Goal: Task Accomplishment & Management: Use online tool/utility

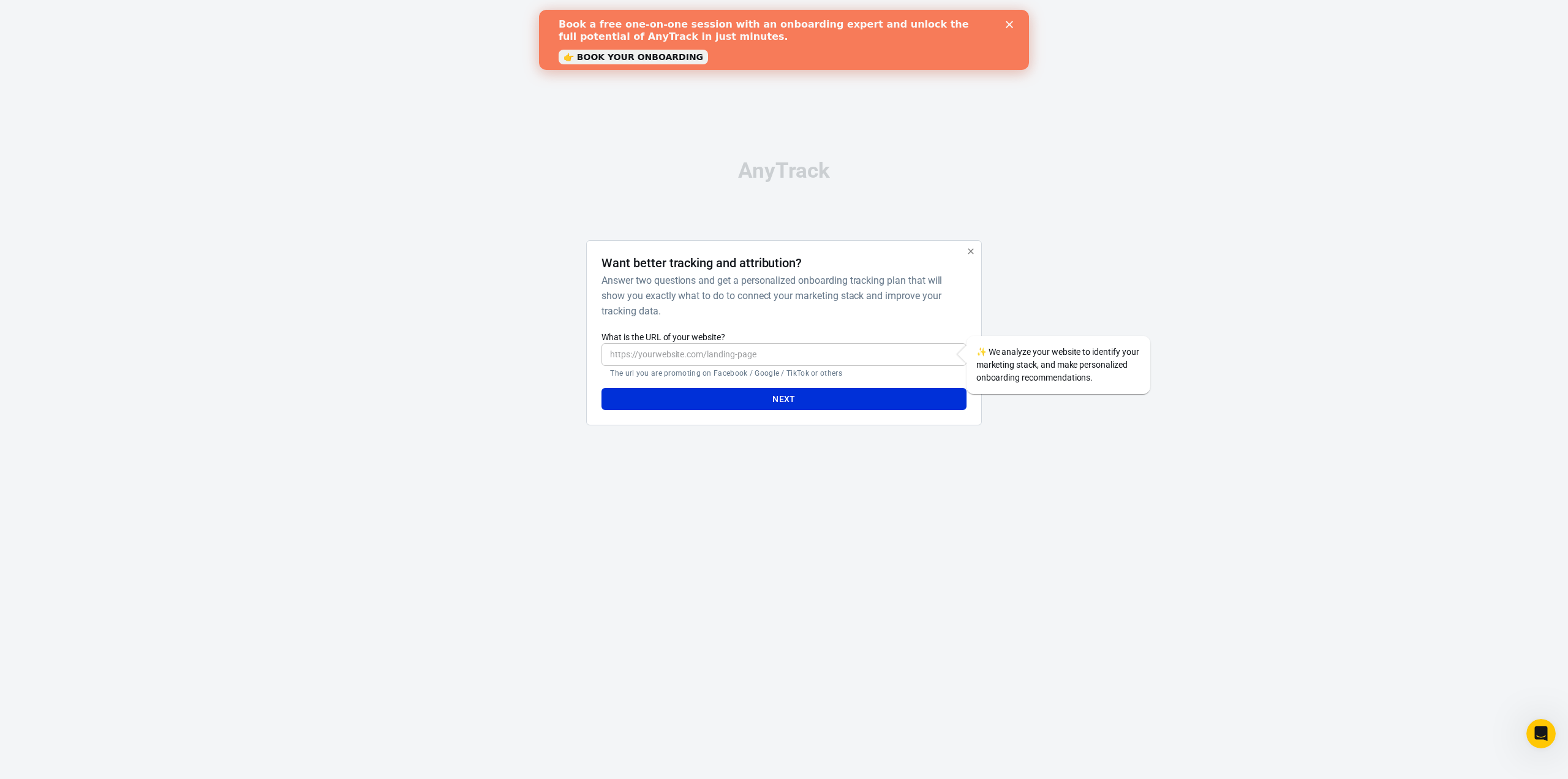
click at [650, 57] on link "👉 BOOK YOUR ONBOARDING" at bounding box center [633, 57] width 150 height 15
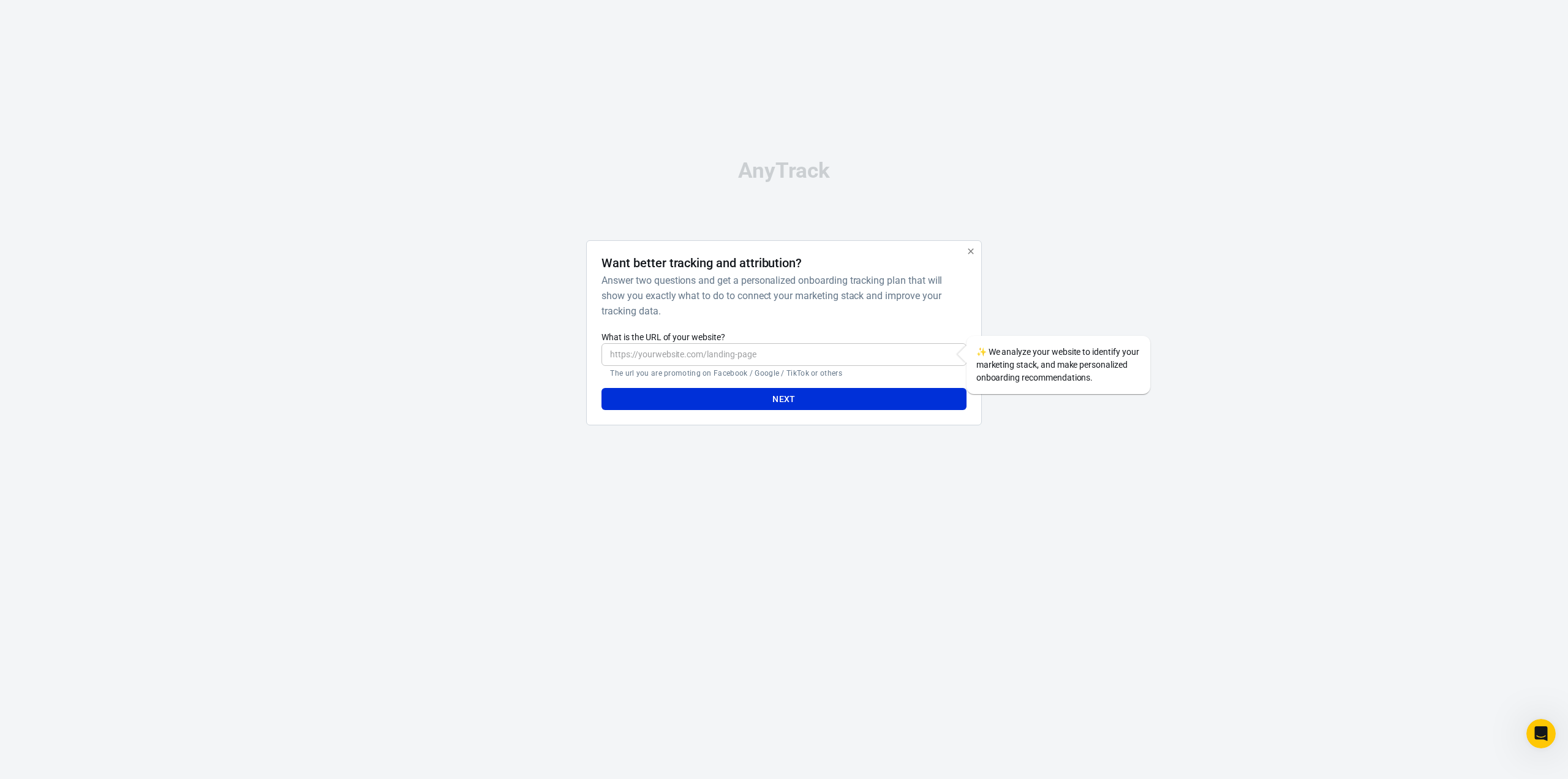
click at [692, 359] on input "What is the URL of your website?" at bounding box center [783, 354] width 364 height 22
type input "https://www.818challenge.com"
click at [731, 406] on button "Next" at bounding box center [783, 399] width 364 height 22
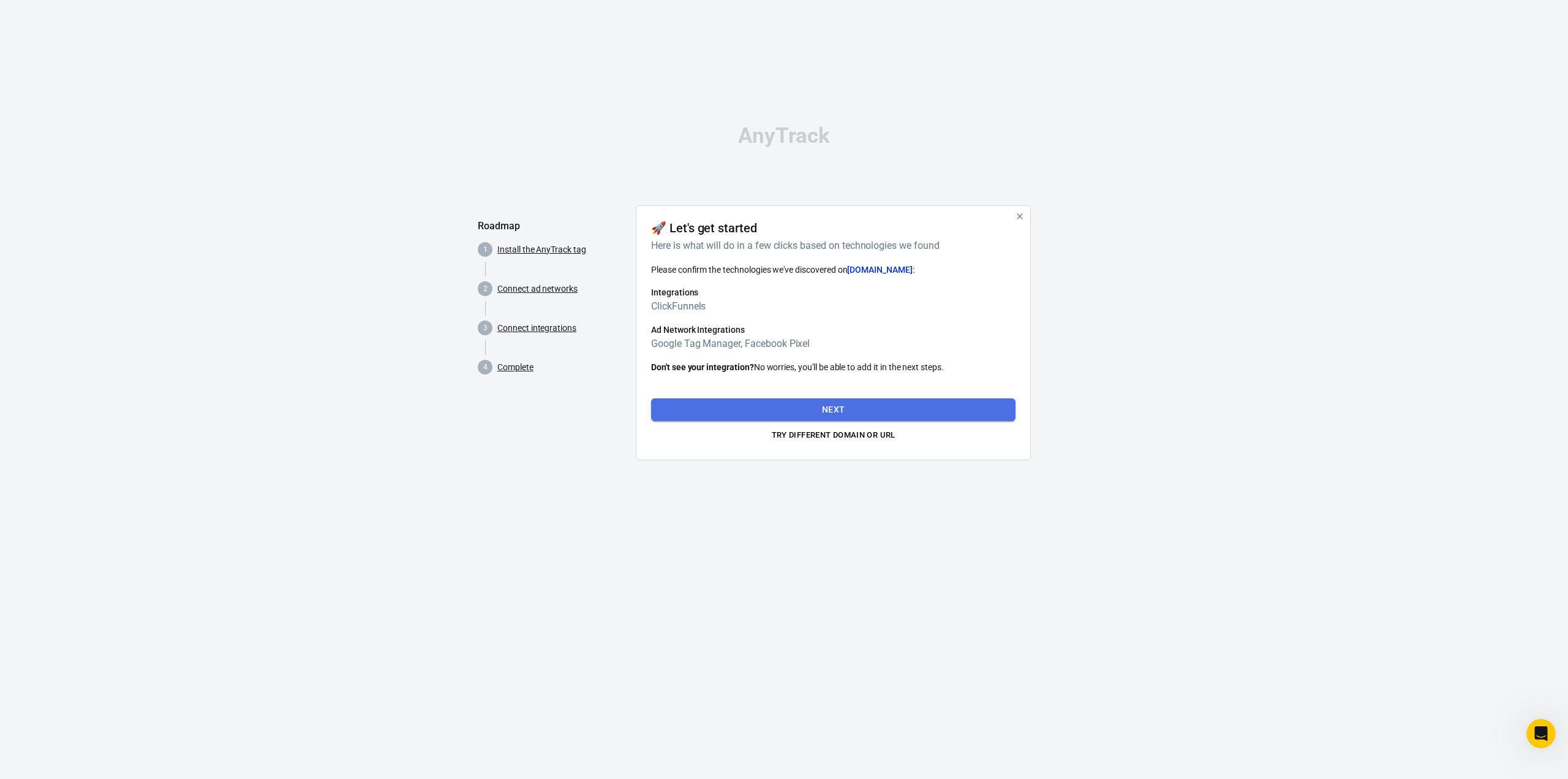
click at [740, 404] on button "Next" at bounding box center [832, 410] width 364 height 22
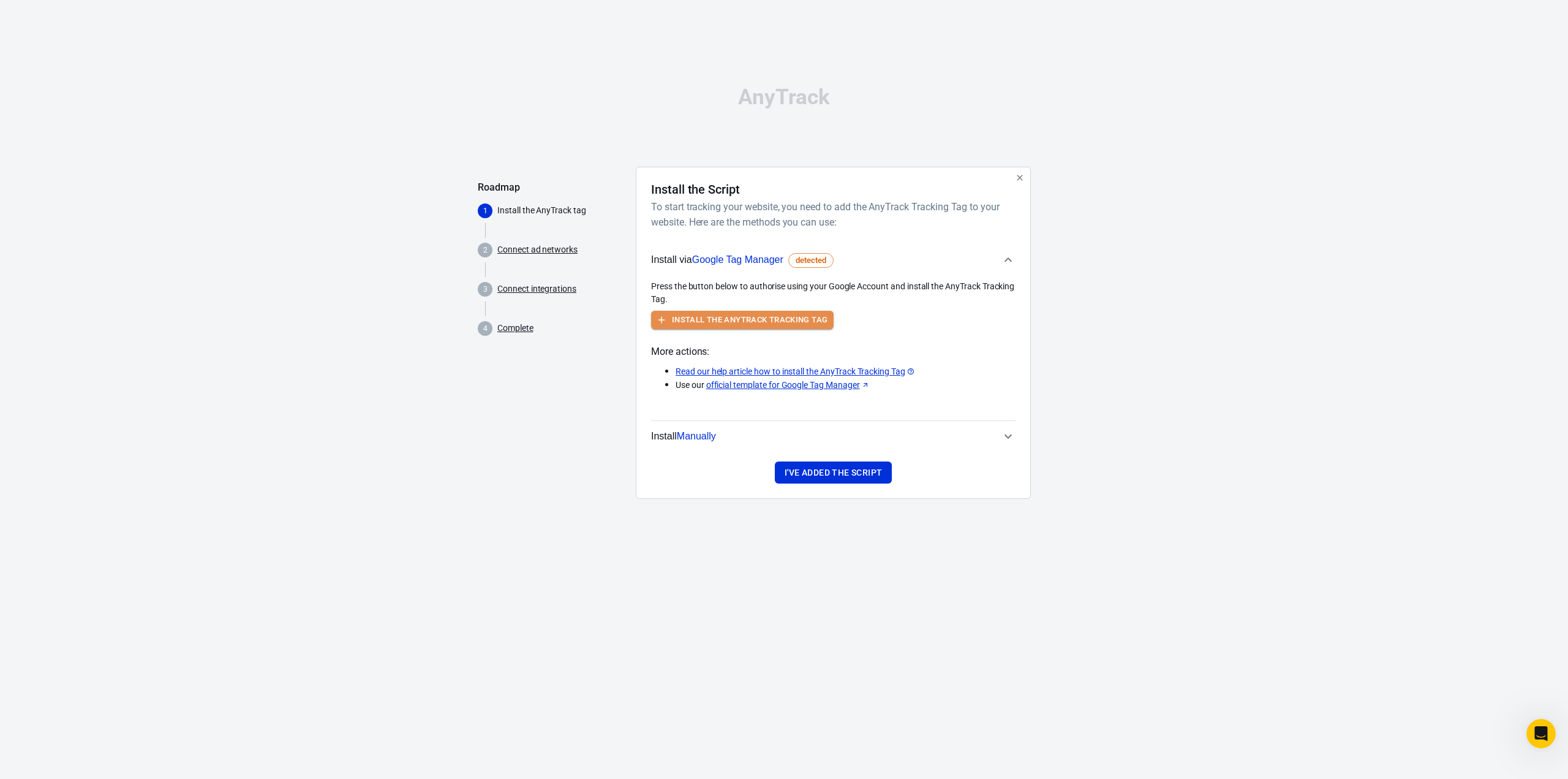
click at [742, 319] on button "Install the AnyTrack Tracking Tag" at bounding box center [742, 320] width 182 height 19
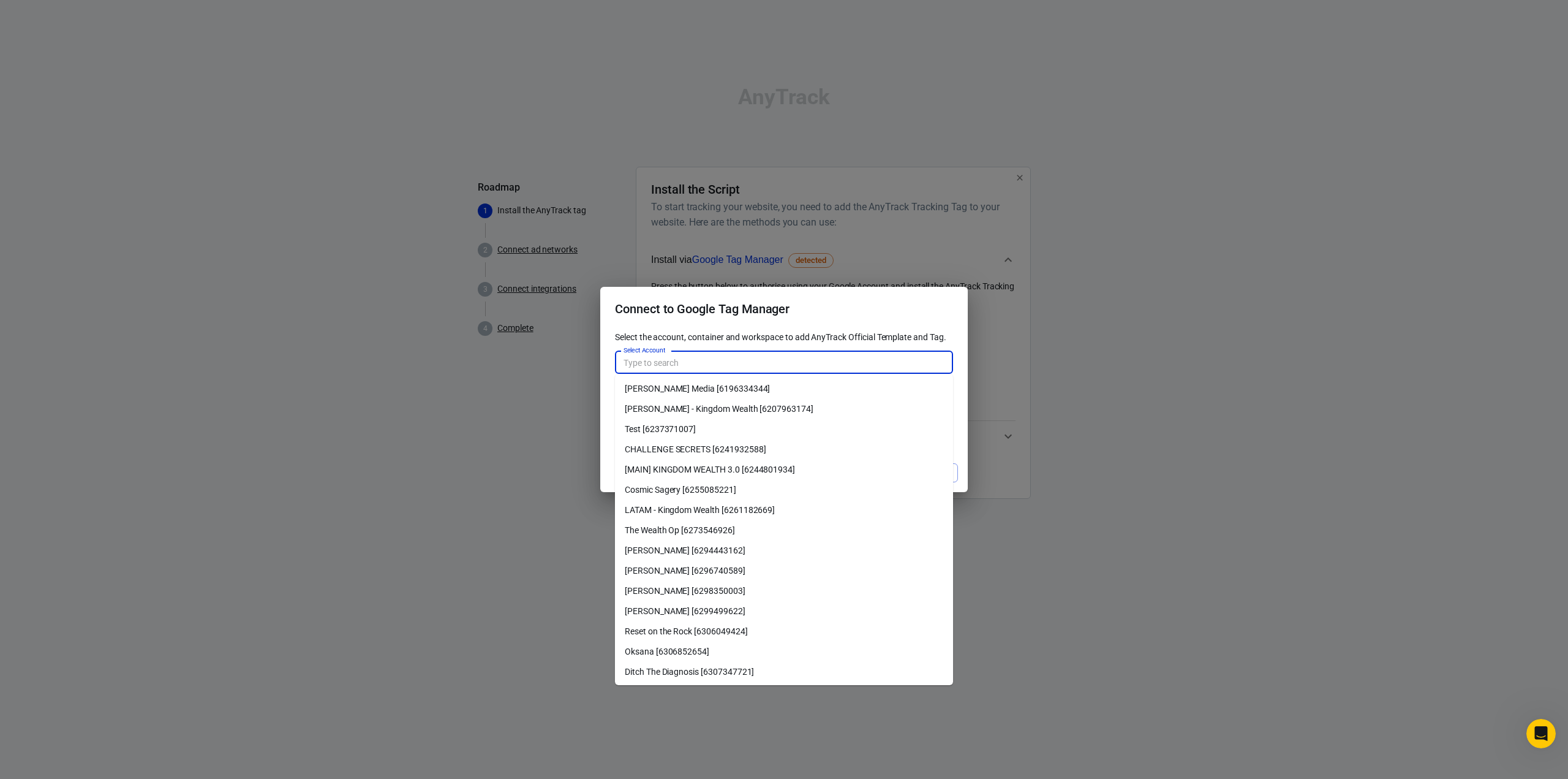
click at [731, 355] on input "Select Account" at bounding box center [783, 362] width 329 height 16
click at [740, 413] on li "PEDRO ADAO - Kingdom Wealth [6207963174]" at bounding box center [784, 409] width 338 height 20
type input "PEDRO ADAO - Kingdom Wealth [6207963174]"
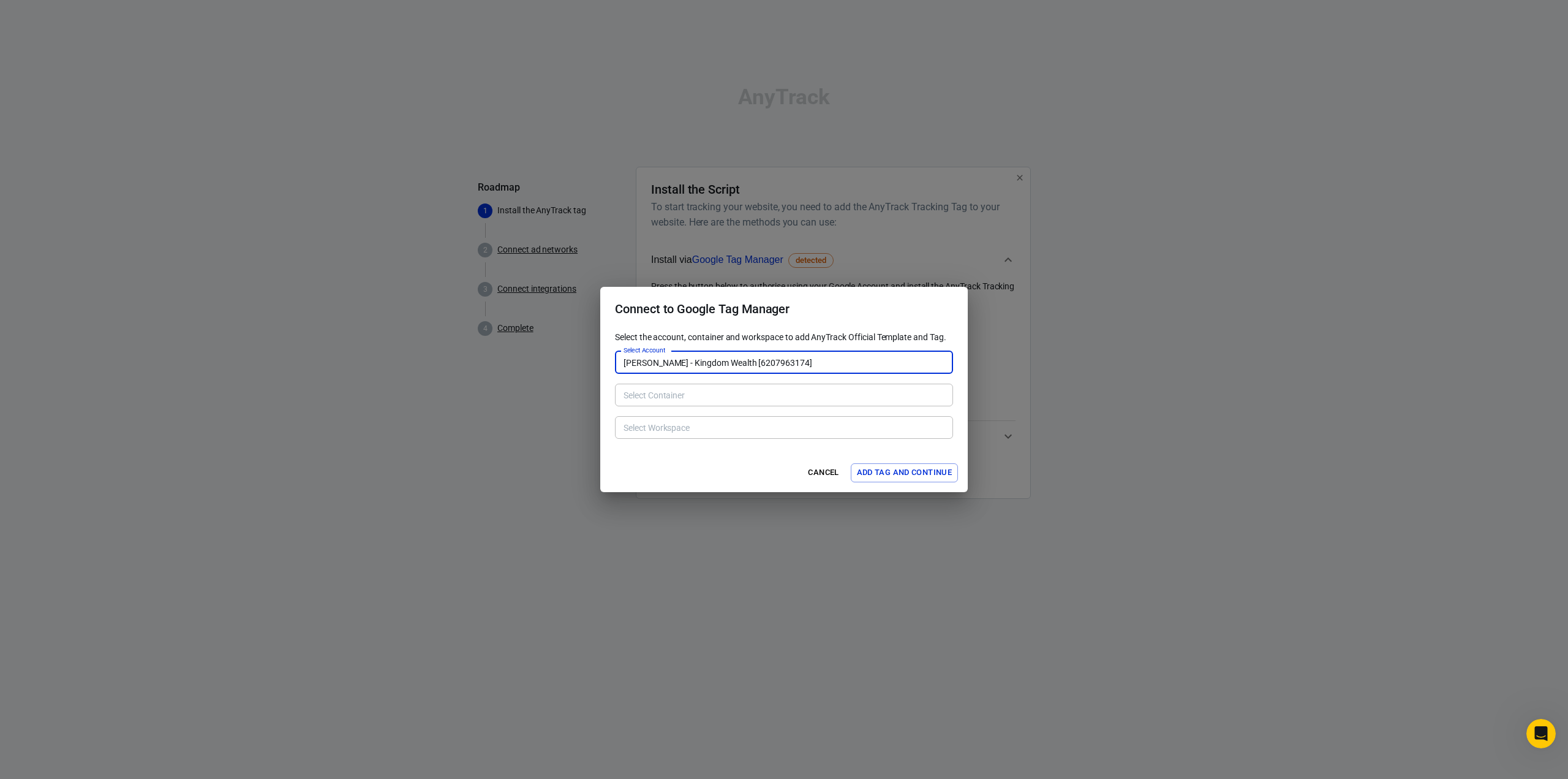
click at [730, 406] on div "Select Container" at bounding box center [784, 395] width 338 height 22
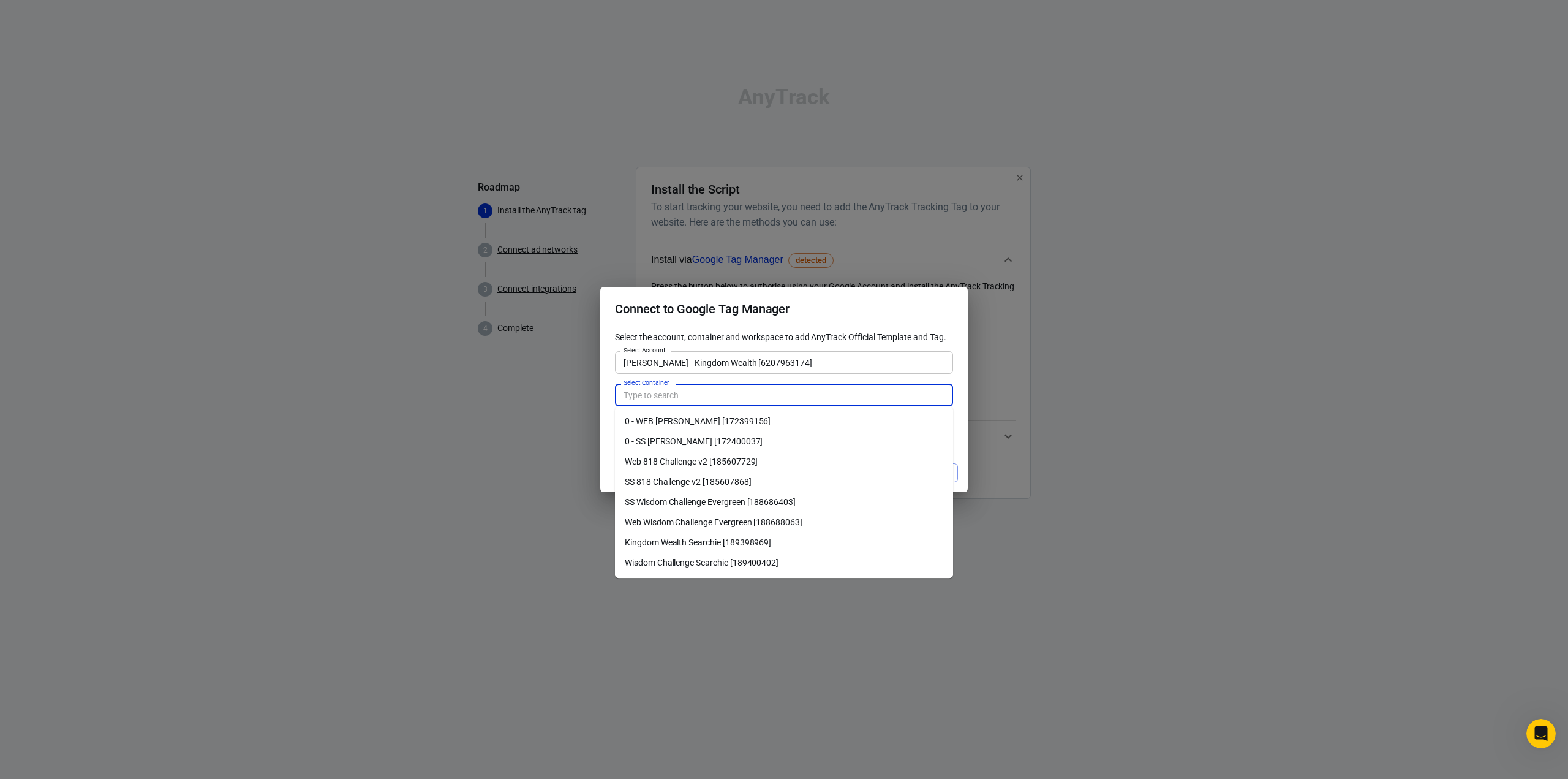
click at [721, 396] on input "Select Container" at bounding box center [783, 395] width 329 height 16
click at [711, 421] on li "0 - WEB PEDRO ADAO [172399156]" at bounding box center [784, 421] width 338 height 20
type input "0 - WEB PEDRO ADAO [172399156]"
click at [721, 399] on input "0 - WEB PEDRO ADAO [172399156]" at bounding box center [783, 395] width 329 height 16
type input "Default Workspace [84]"
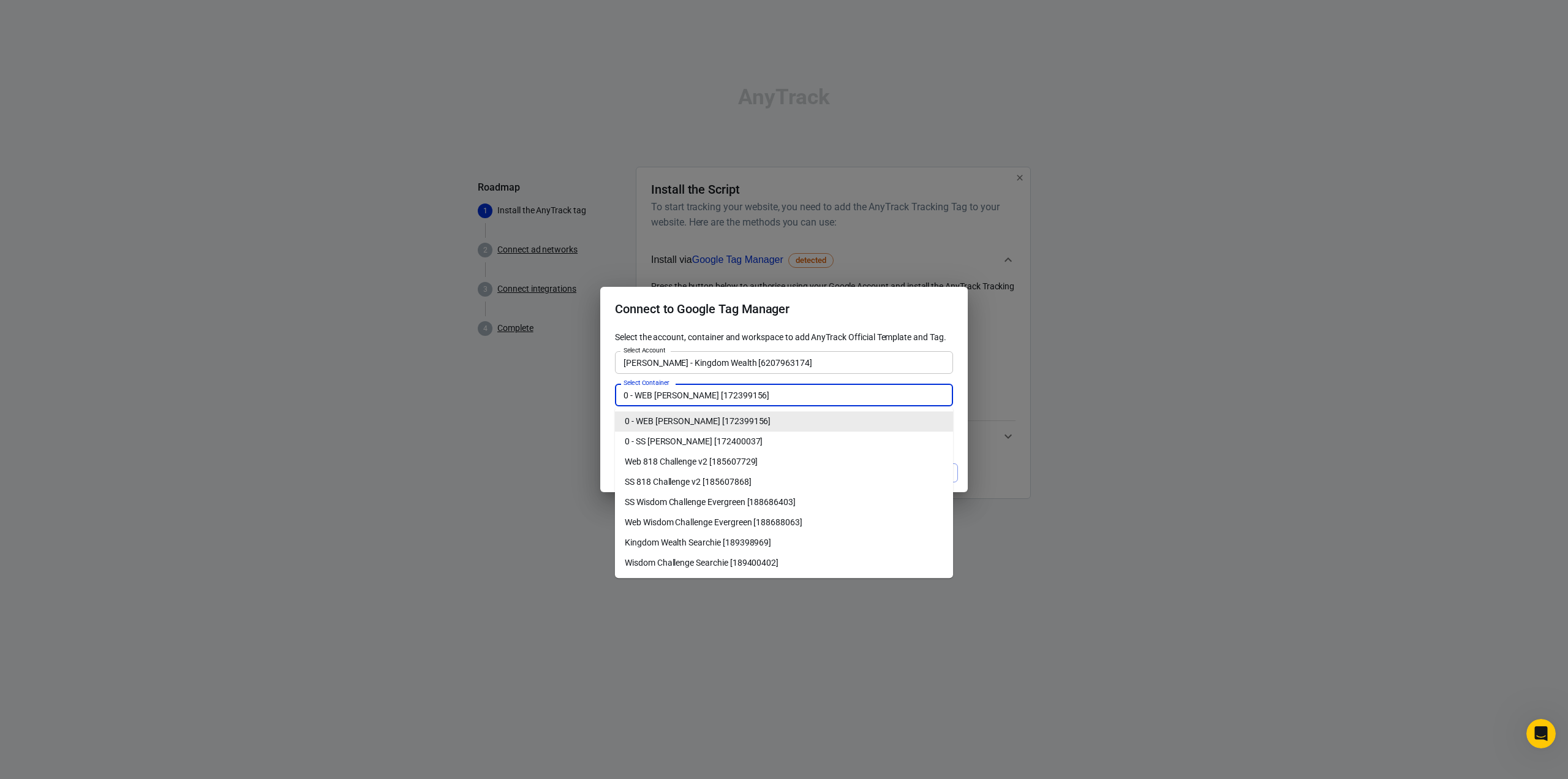
click at [721, 399] on input "0 - WEB PEDRO ADAO [172399156]" at bounding box center [783, 395] width 329 height 16
click at [716, 365] on input "PEDRO ADAO - Kingdom Wealth [6207963174]" at bounding box center [783, 362] width 329 height 16
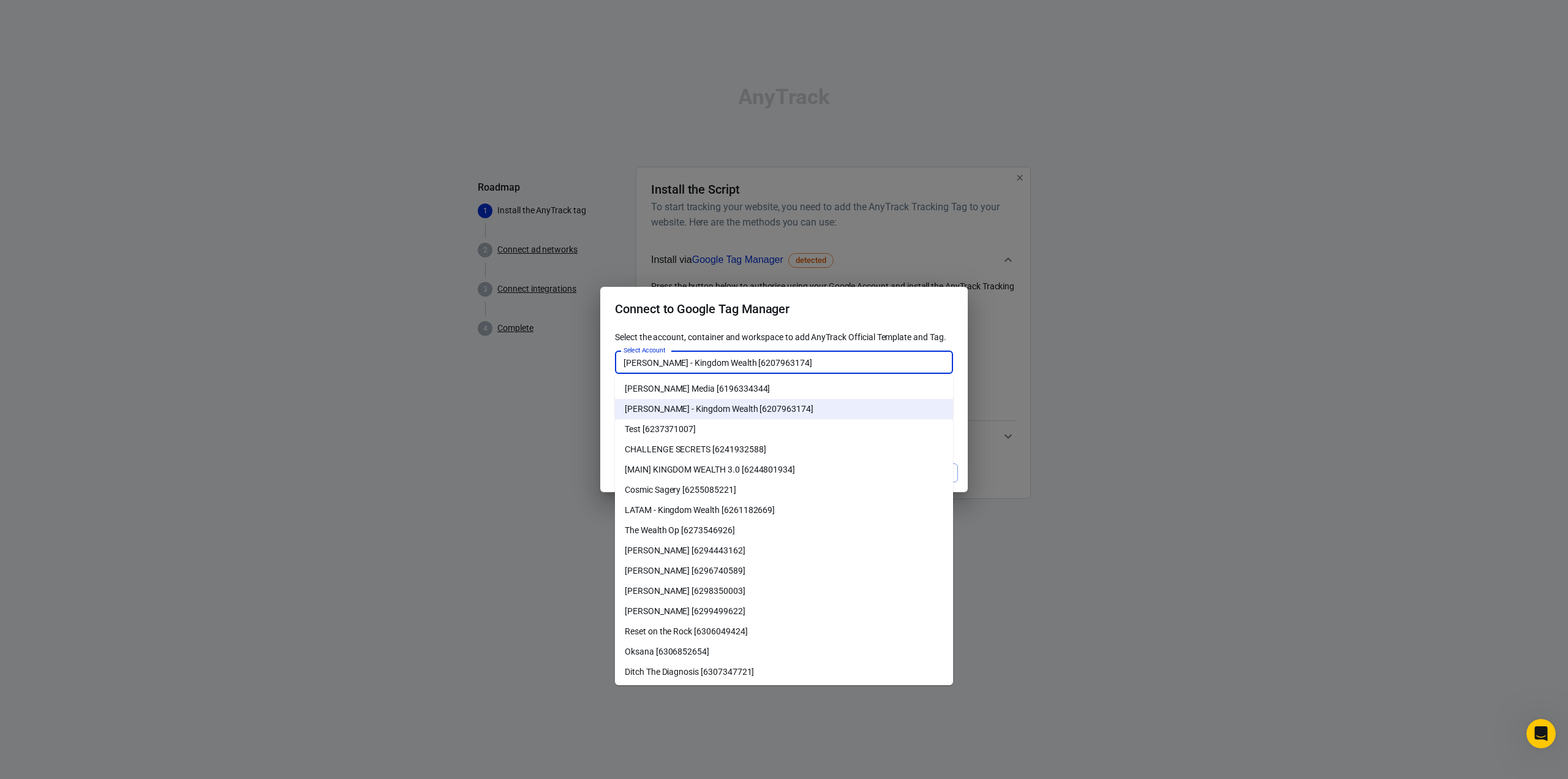
click at [744, 461] on li "[MAIN] KINGDOM WEALTH 3.0 [6244801934]" at bounding box center [784, 469] width 338 height 20
type input "[MAIN] KINGDOM WEALTH 3.0 [6244801934]"
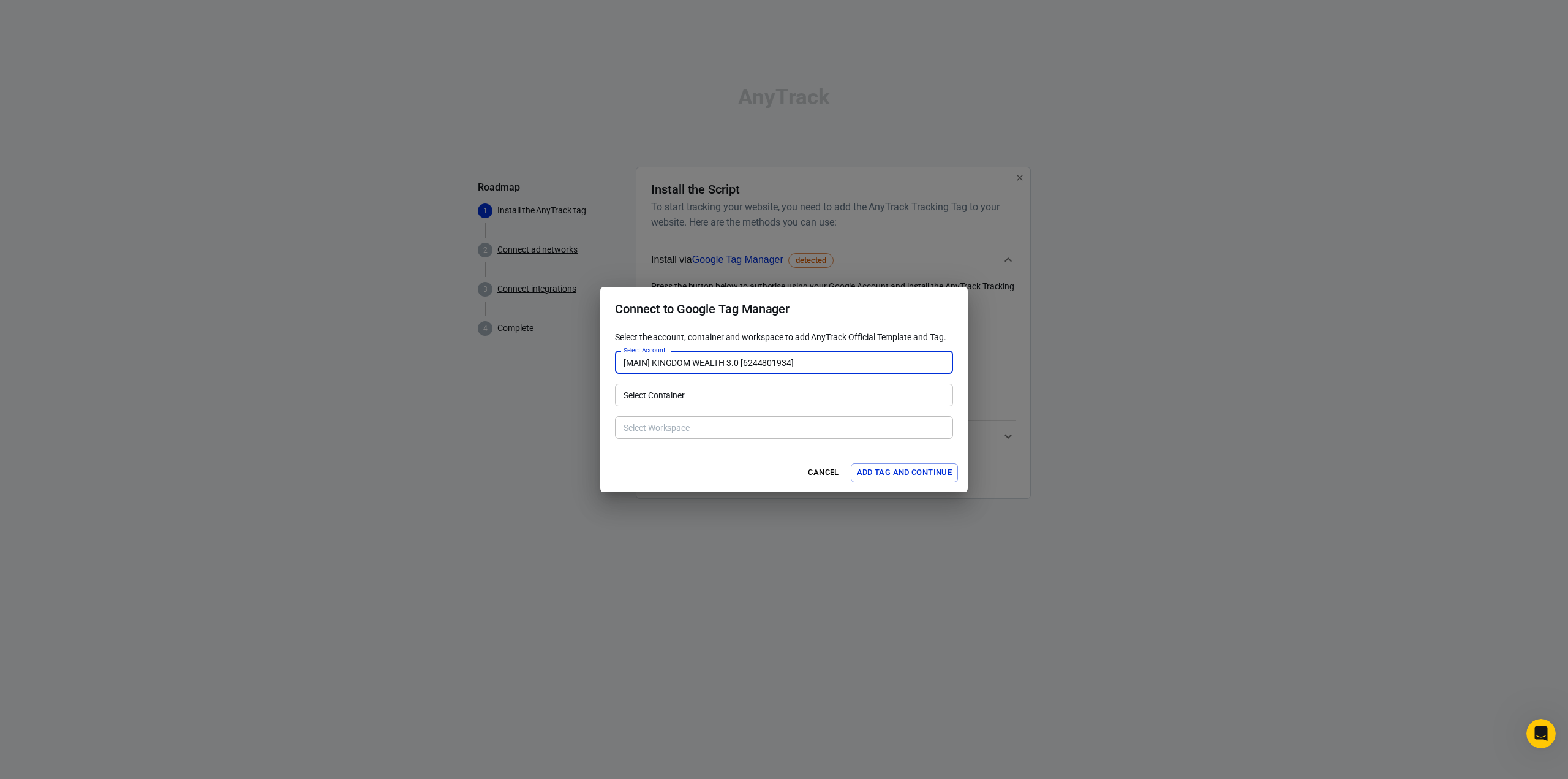
click at [717, 400] on input "Select Container" at bounding box center [783, 395] width 329 height 16
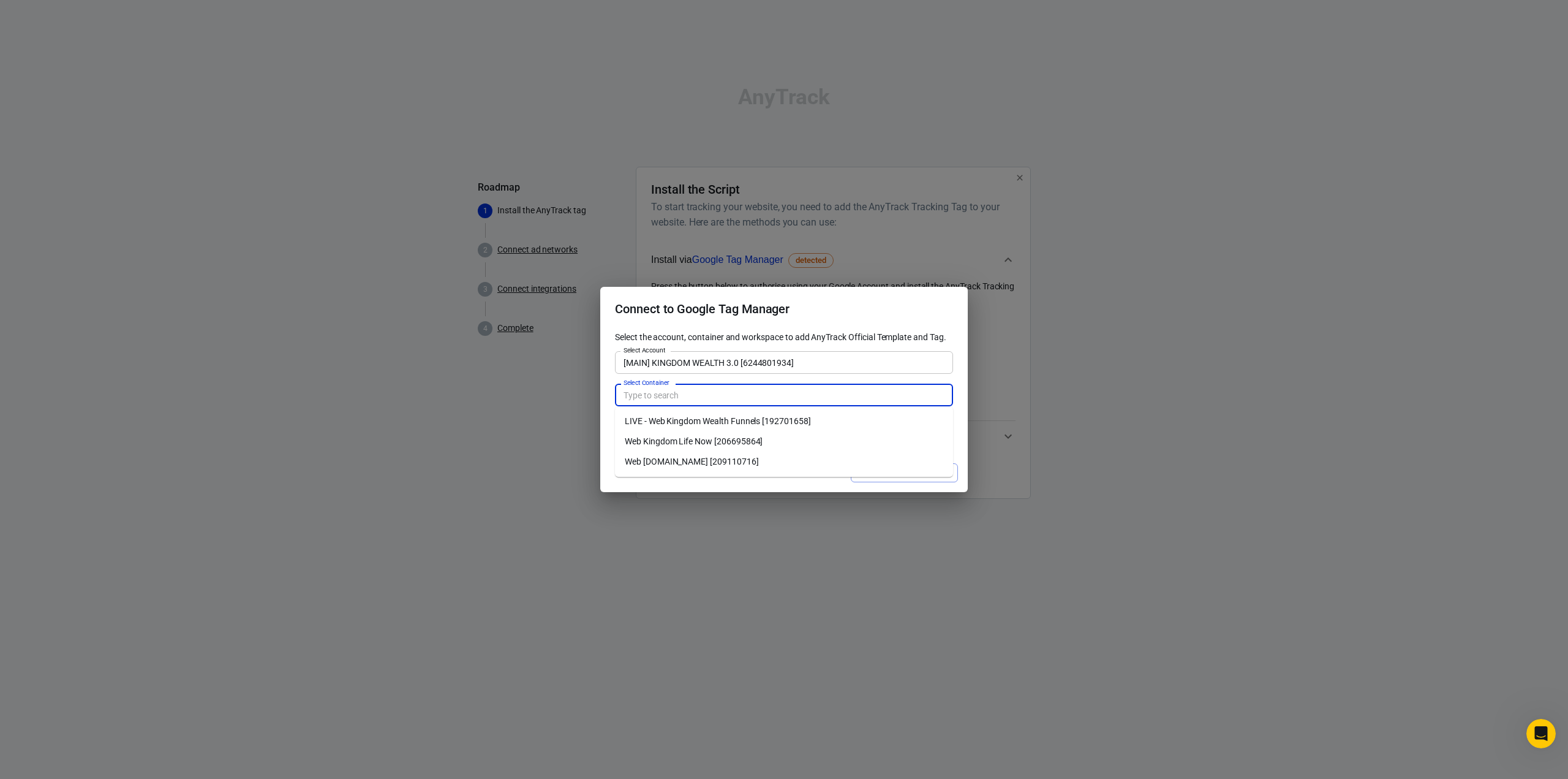
click at [717, 416] on li "LIVE - Web Kingdom Wealth Funnels [192701658]" at bounding box center [784, 421] width 338 height 20
type input "LIVE - Web Kingdom Wealth Funnels [192701658]"
click at [734, 417] on div "Select Workspace" at bounding box center [784, 427] width 338 height 22
type input "Default Workspace [35]"
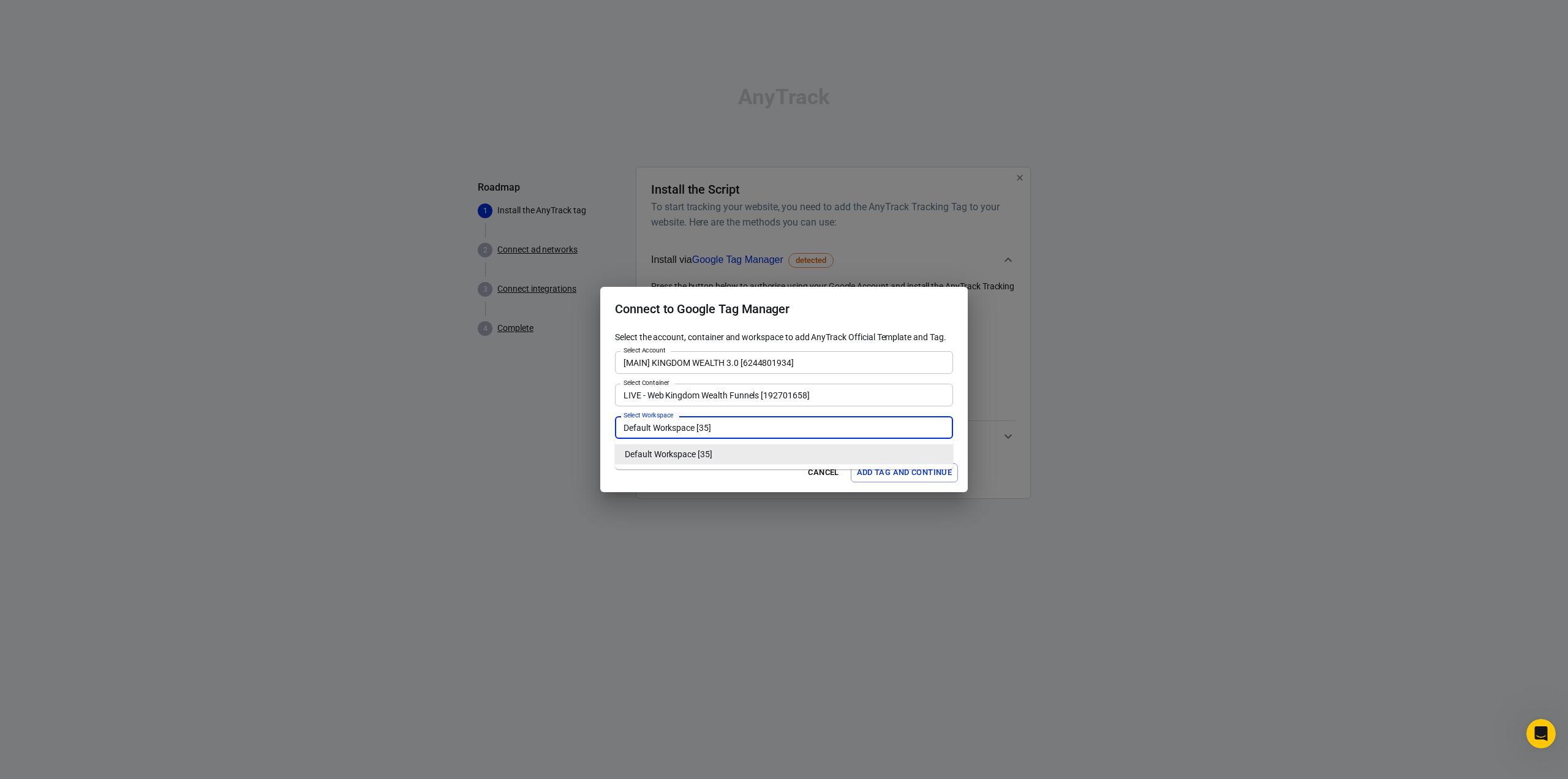
click at [718, 428] on input "Default Workspace [35]" at bounding box center [783, 427] width 329 height 16
click at [727, 458] on li "Default Workspace [35]" at bounding box center [784, 454] width 338 height 20
click at [865, 470] on button "Add Tag and Continue" at bounding box center [905, 473] width 107 height 19
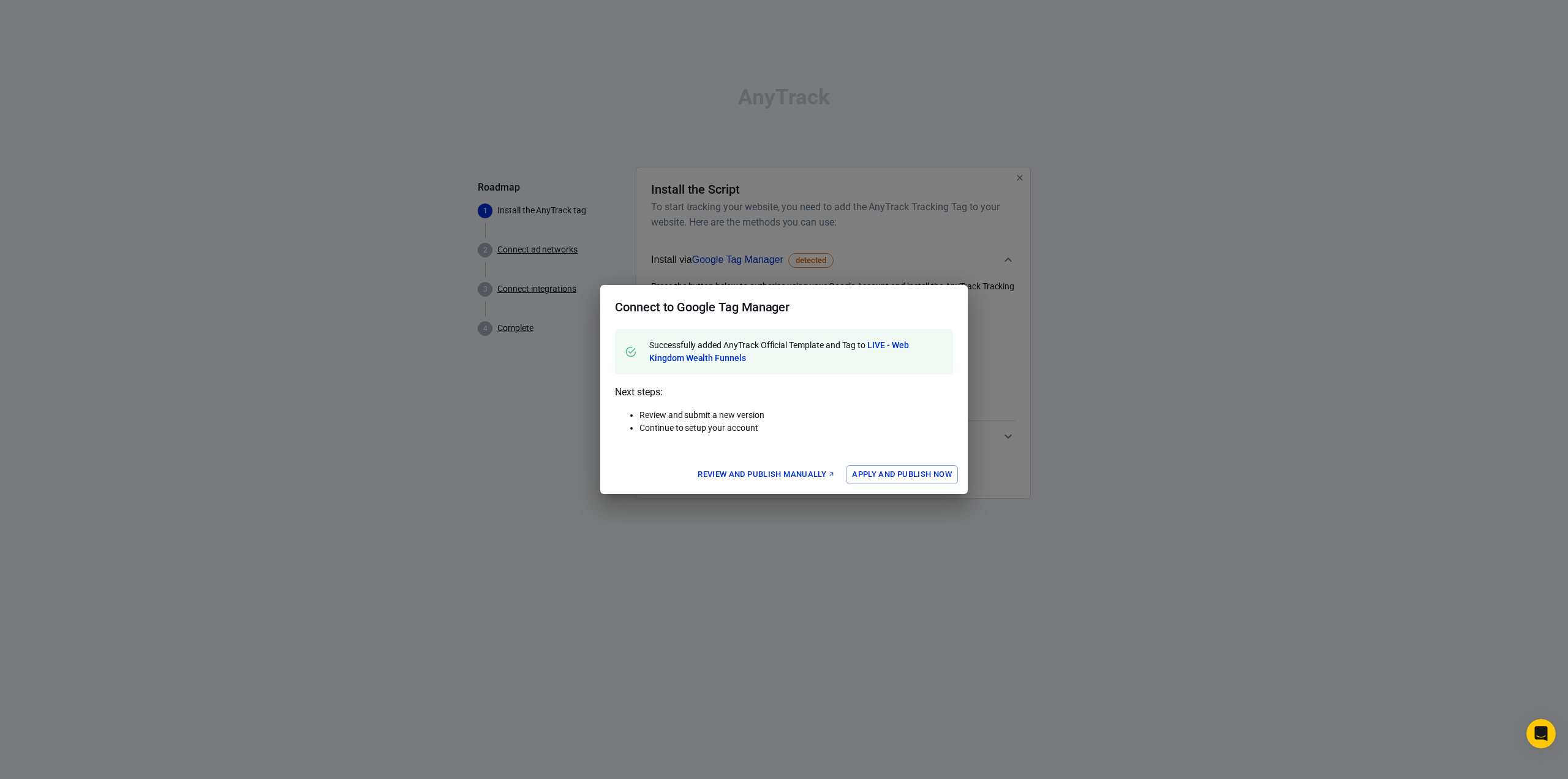
click at [879, 468] on button "Apply and Publish Now" at bounding box center [902, 474] width 112 height 19
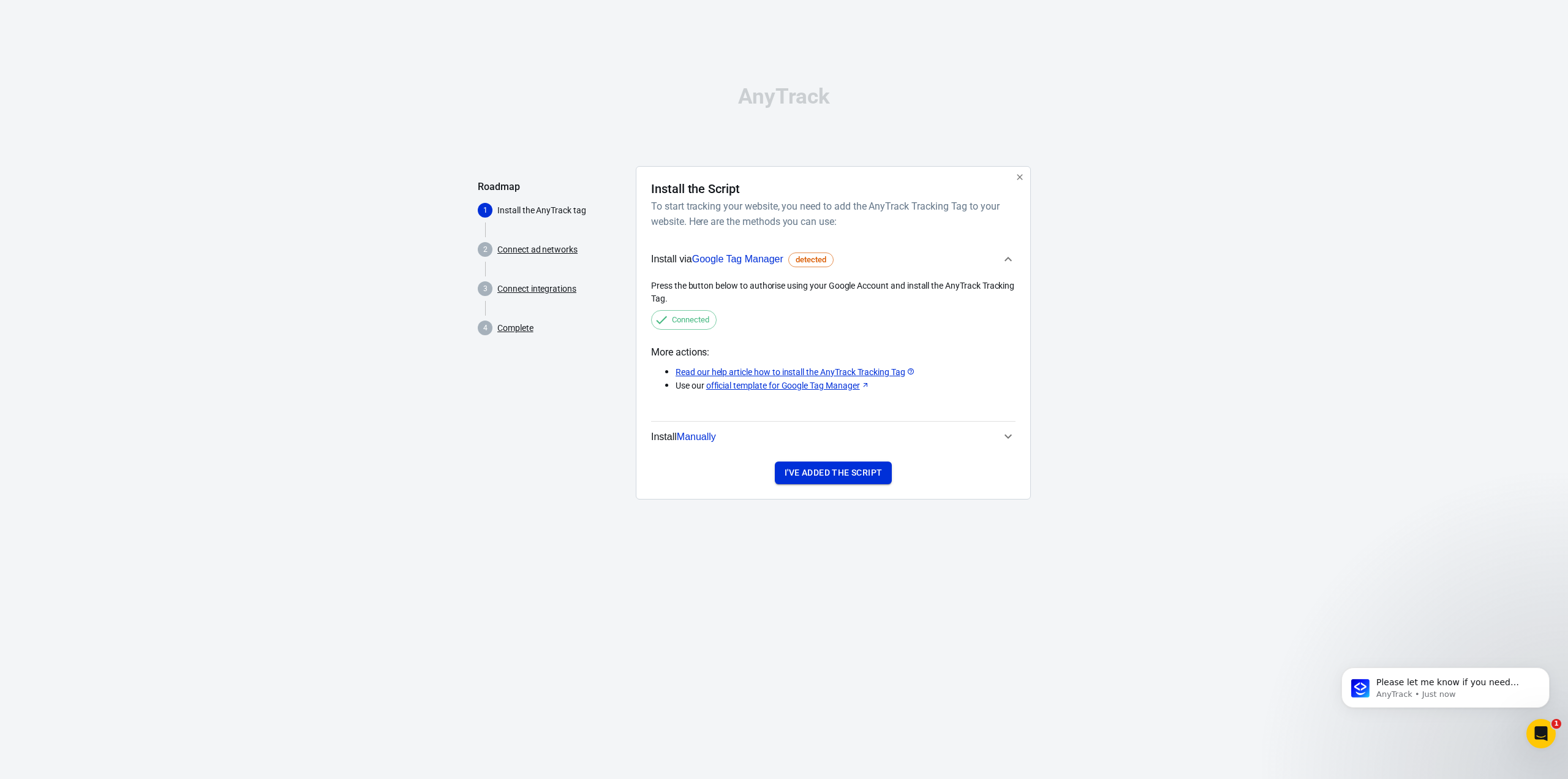
click at [818, 470] on button "I've added the script" at bounding box center [833, 472] width 117 height 22
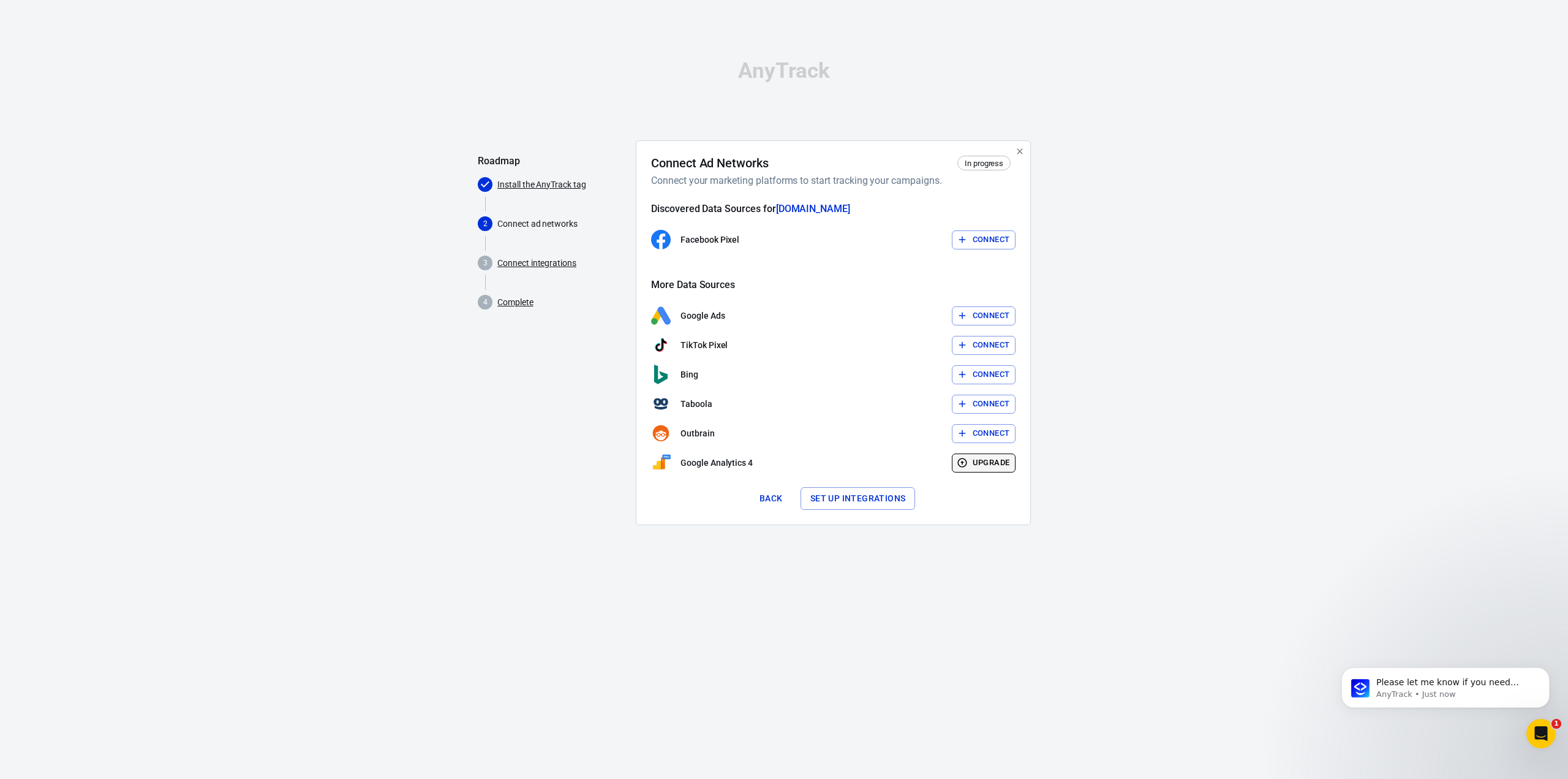
click at [986, 471] on button "Upgrade" at bounding box center [984, 463] width 64 height 19
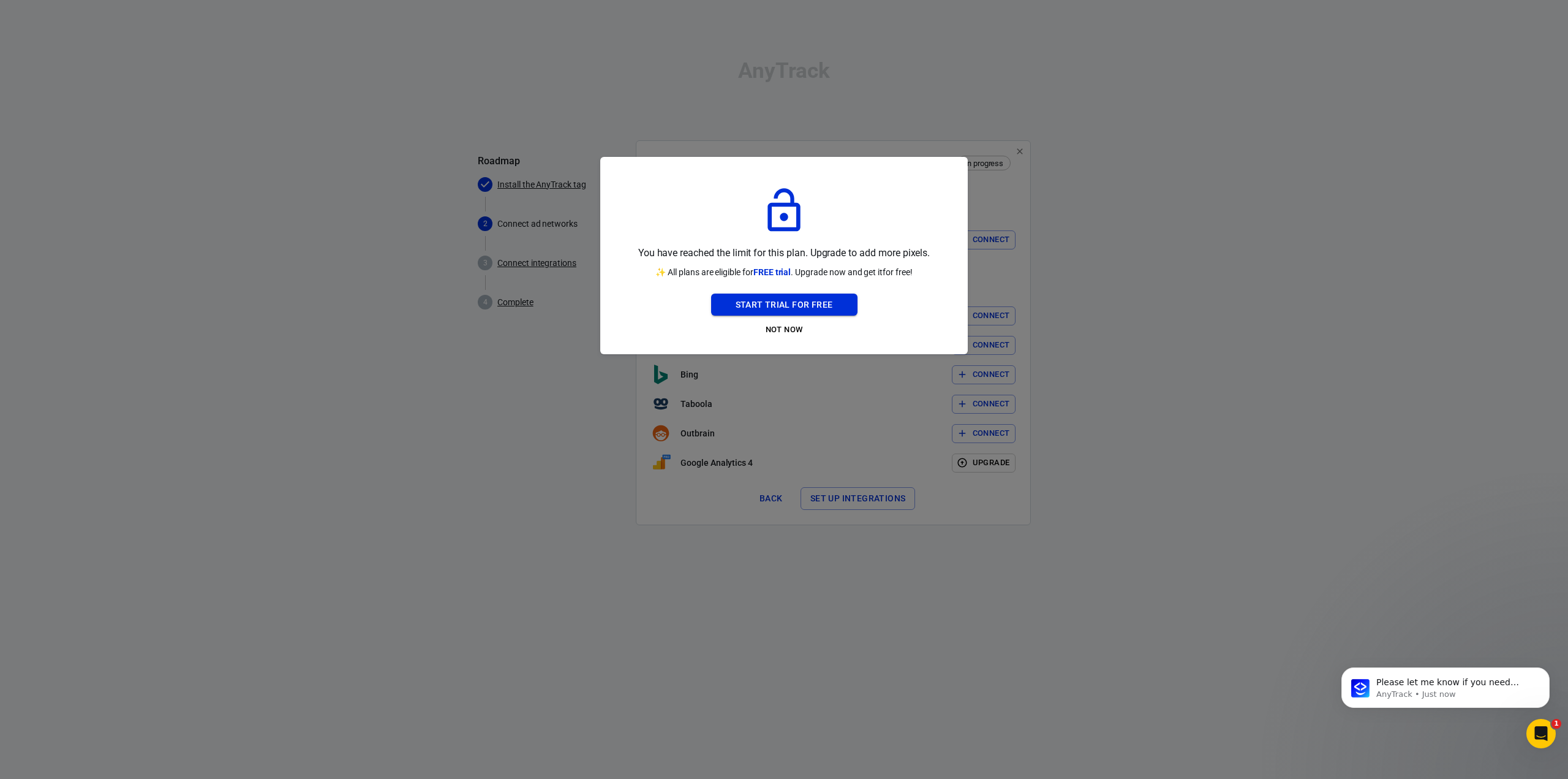
drag, startPoint x: 771, startPoint y: 334, endPoint x: 817, endPoint y: 307, distance: 53.3
click at [817, 307] on div "Start Trial For Free Not Now" at bounding box center [784, 317] width 147 height 46
click at [817, 307] on button "Start Trial For Free" at bounding box center [784, 305] width 147 height 22
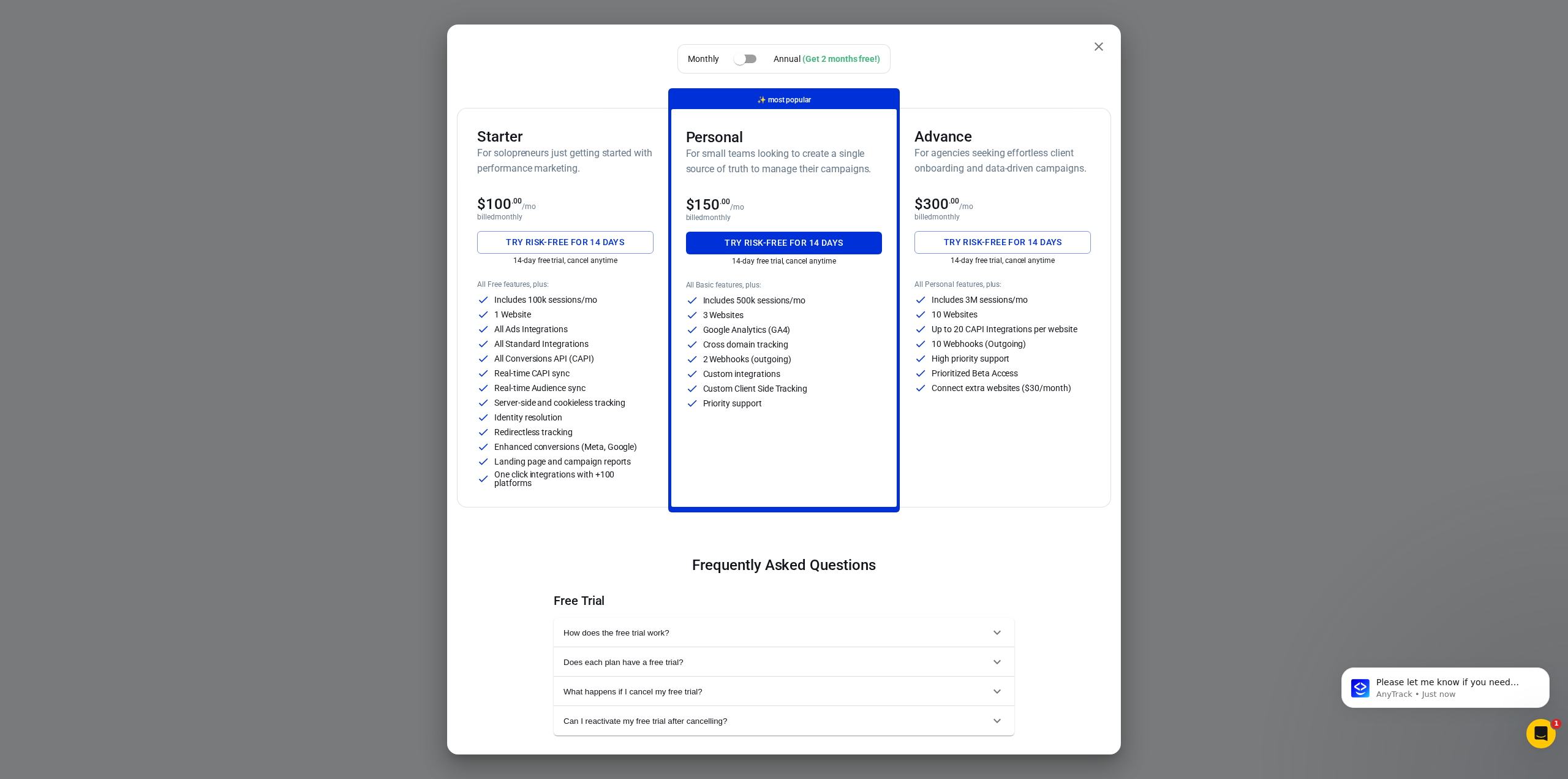
click at [976, 244] on button "Try risk-free for 14 days" at bounding box center [1002, 242] width 176 height 22
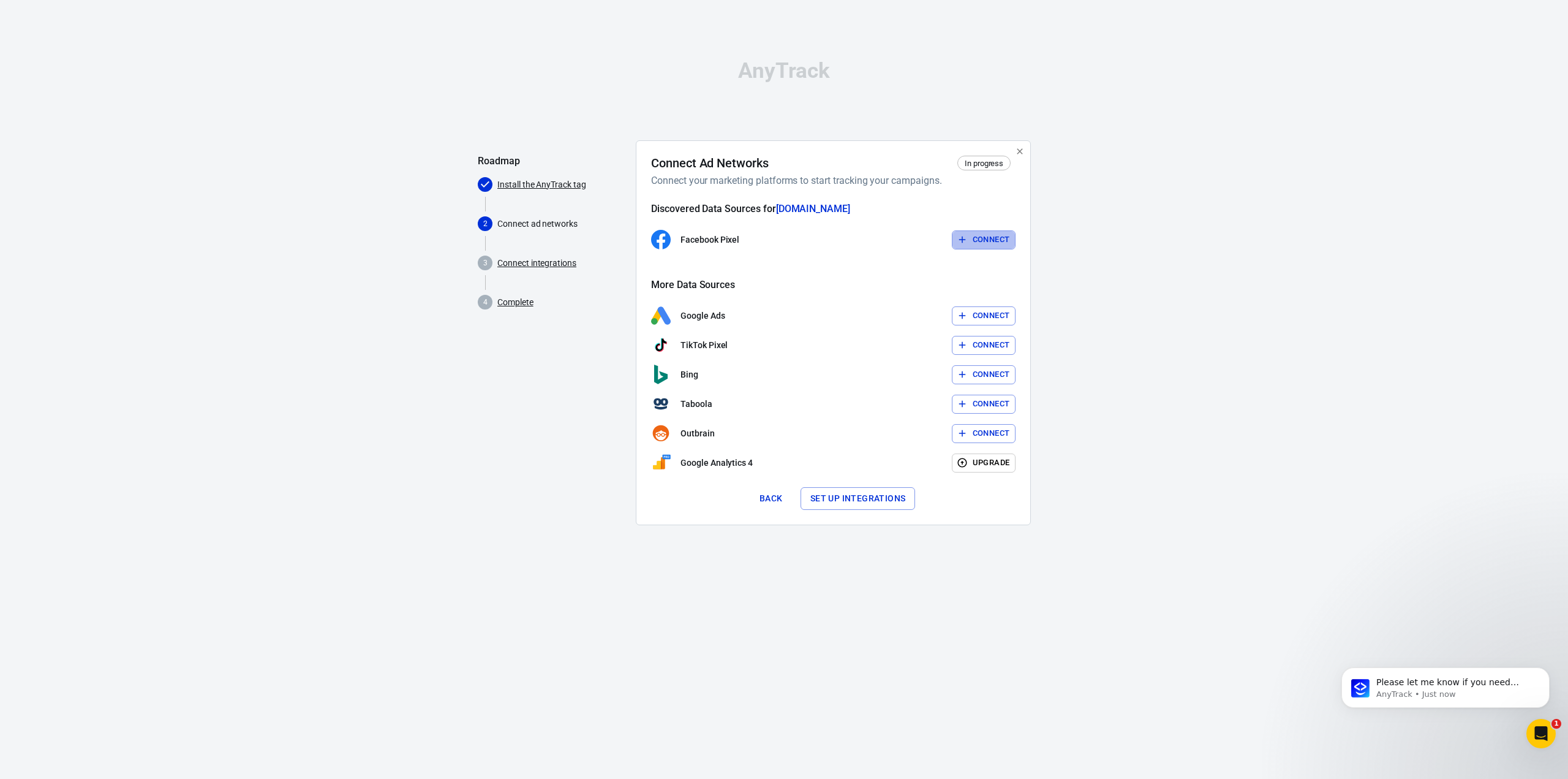
click at [992, 236] on button "Connect" at bounding box center [984, 240] width 64 height 19
click at [981, 317] on button "Connect" at bounding box center [984, 316] width 64 height 19
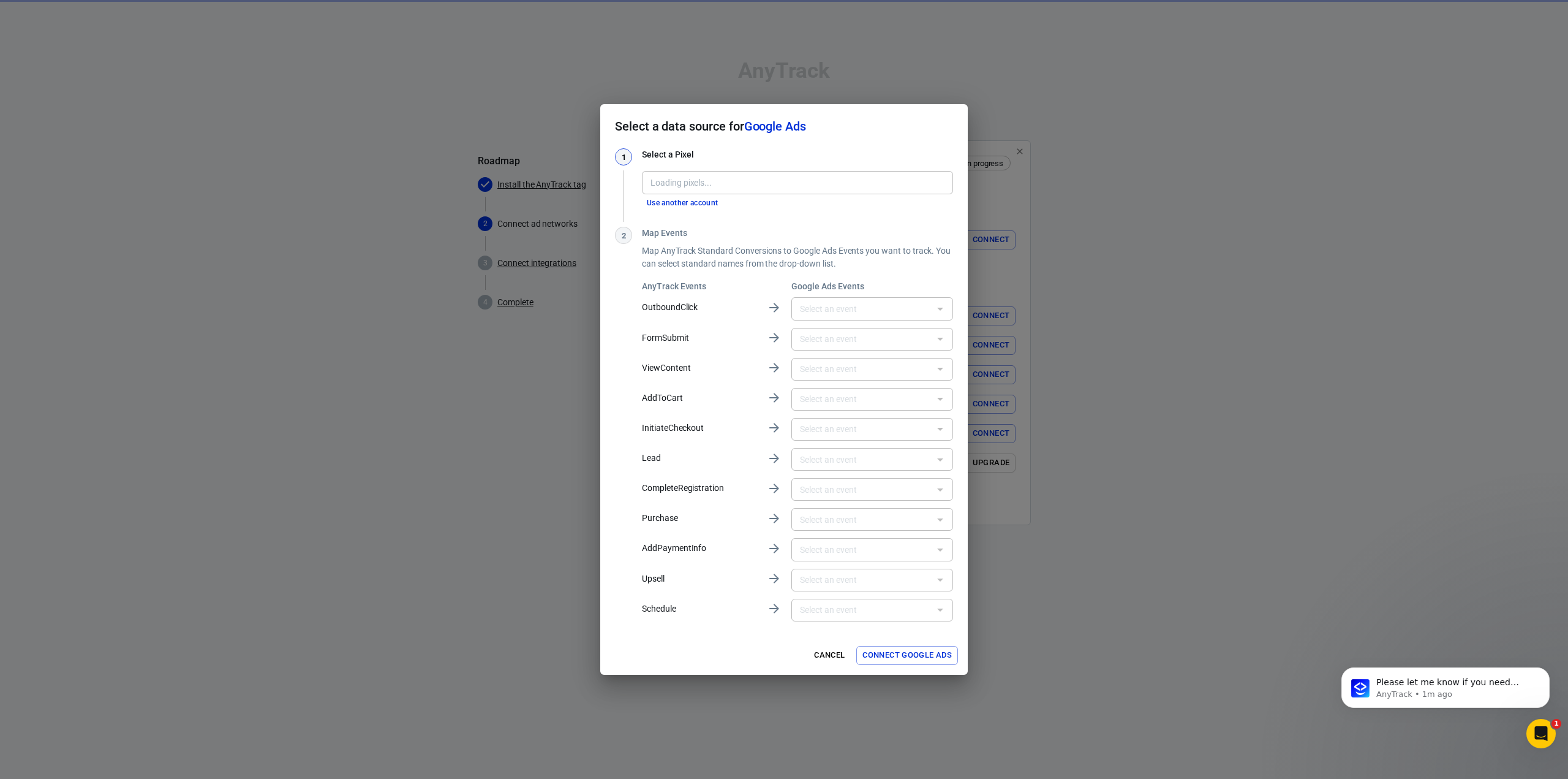
click at [678, 191] on div "Loading pixels..." at bounding box center [797, 182] width 311 height 22
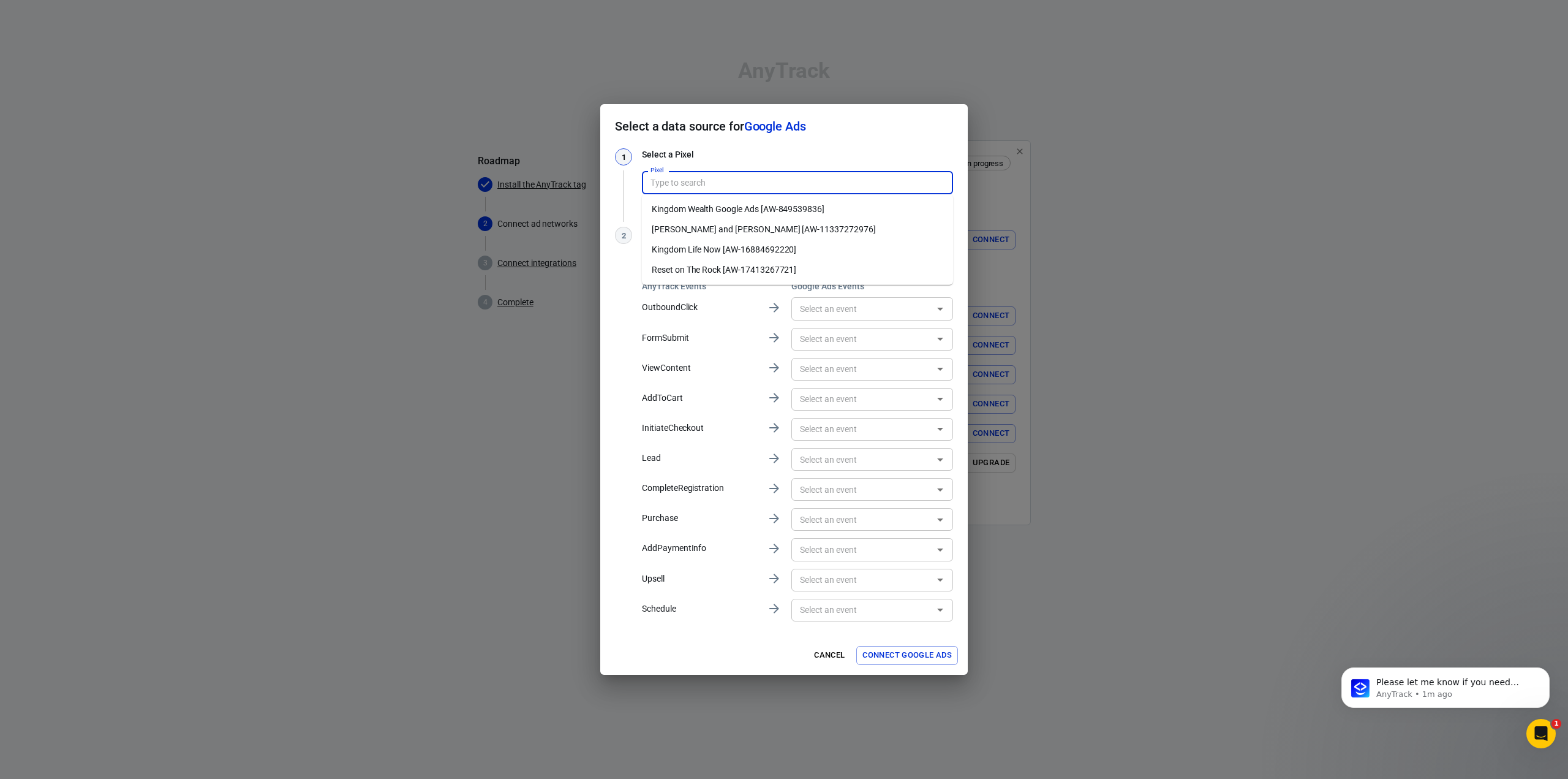
click at [683, 182] on input "Pixel" at bounding box center [797, 182] width 302 height 16
click at [691, 202] on li "Kingdom Wealth Google Ads [AW-849539836]" at bounding box center [797, 209] width 311 height 20
type input "Kingdom Wealth Google Ads [AW-849539836]"
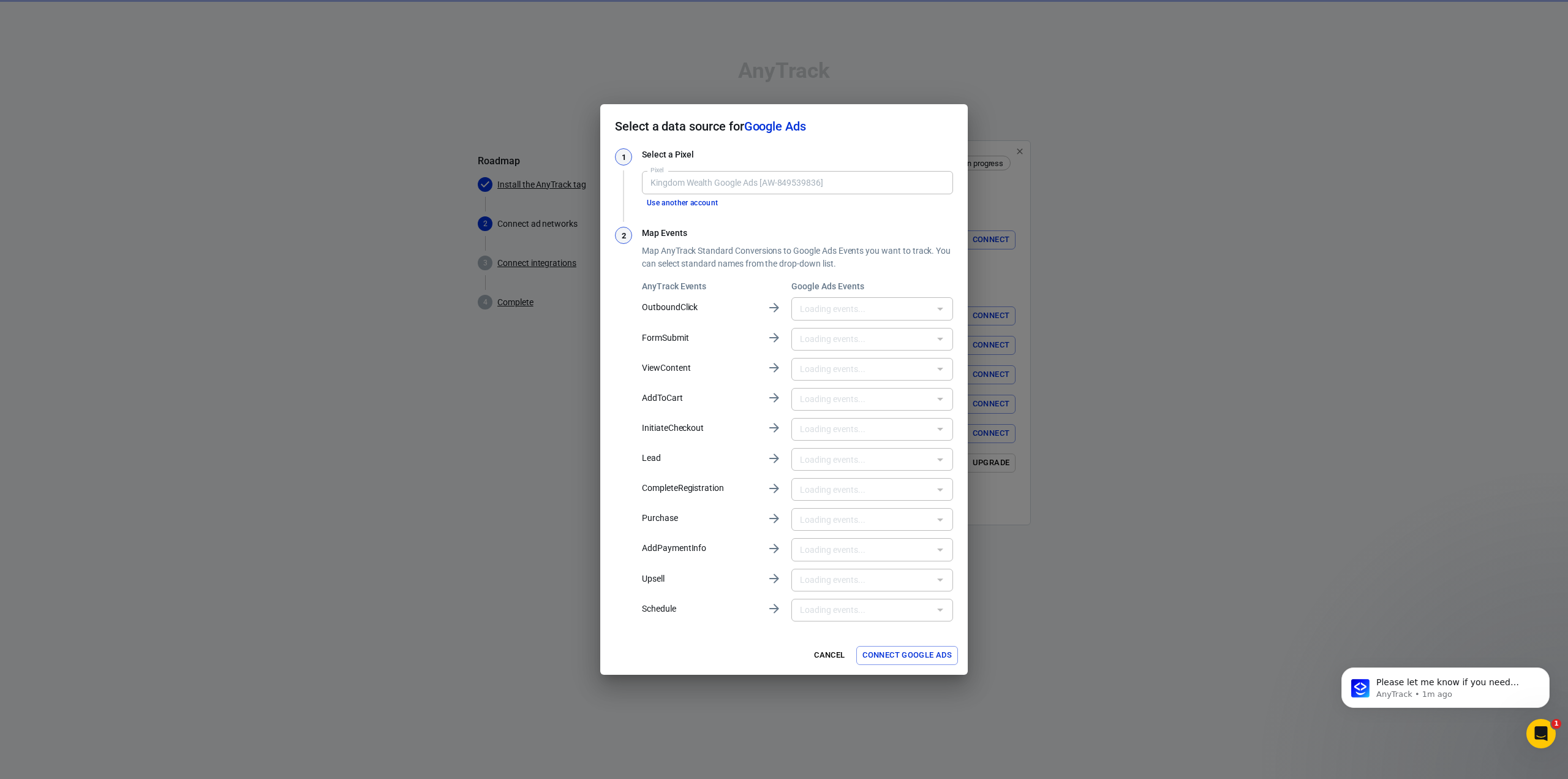
type input "KE_11.20_Lead [-2zOCNKO8uUBEPzli5UD]"
type input "Lead [LYQYCNiY3twBEPzli5UD]"
type input "KE_11.20_Purchase [dwc7CMG8g-YBEPzli5UD]"
click at [872, 470] on div "KE_11.20_Lead [-2zOCNKO8uUBEPzli5UD] ​" at bounding box center [872, 459] width 162 height 22
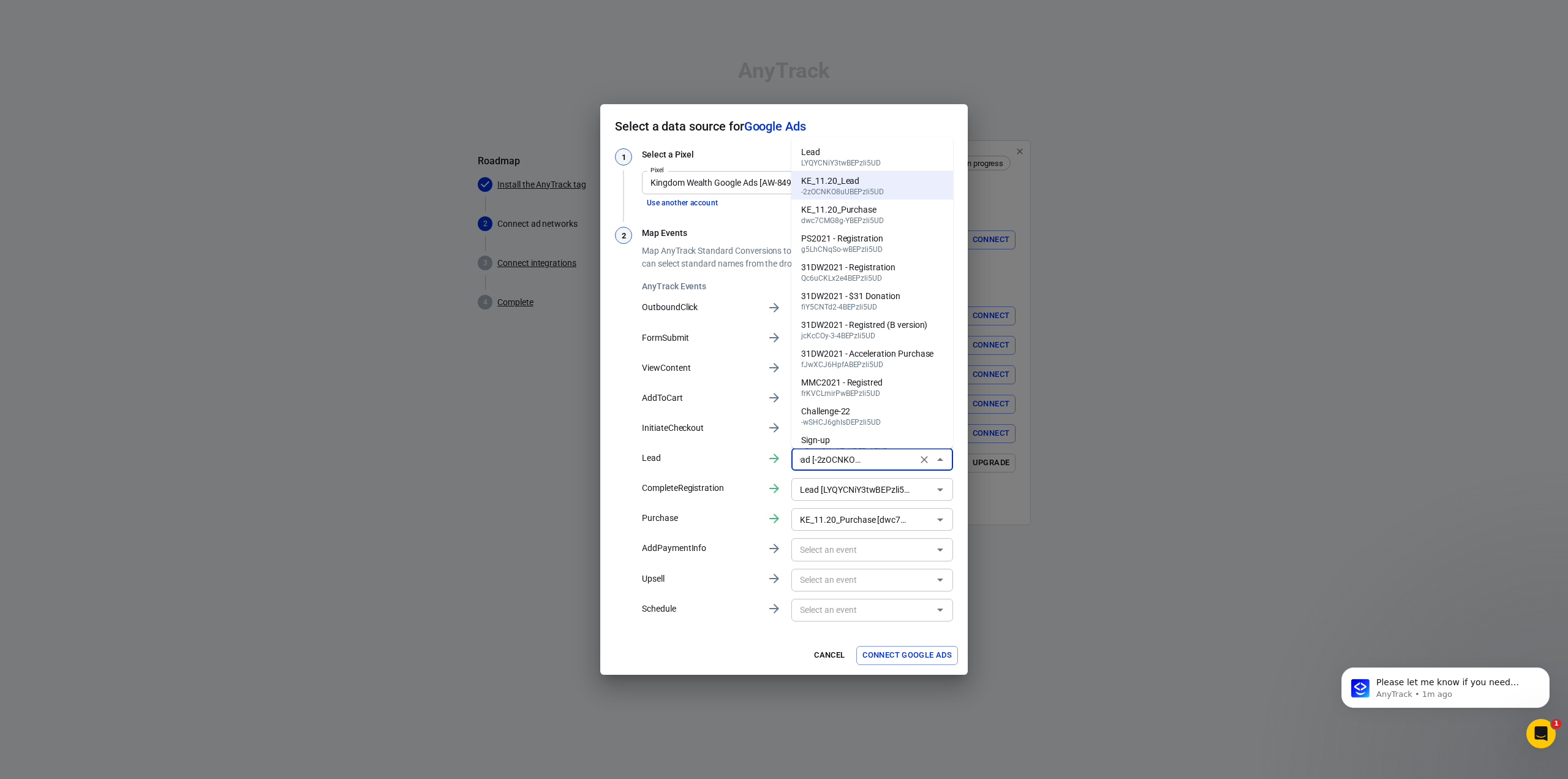
click at [830, 164] on div "LYQYCNiY3twBEPzli5UD" at bounding box center [841, 162] width 80 height 9
type input "Lead [LYQYCNiY3twBEPzli5UD]"
click at [847, 489] on input "Lead [LYQYCNiY3twBEPzli5UD]" at bounding box center [854, 489] width 118 height 16
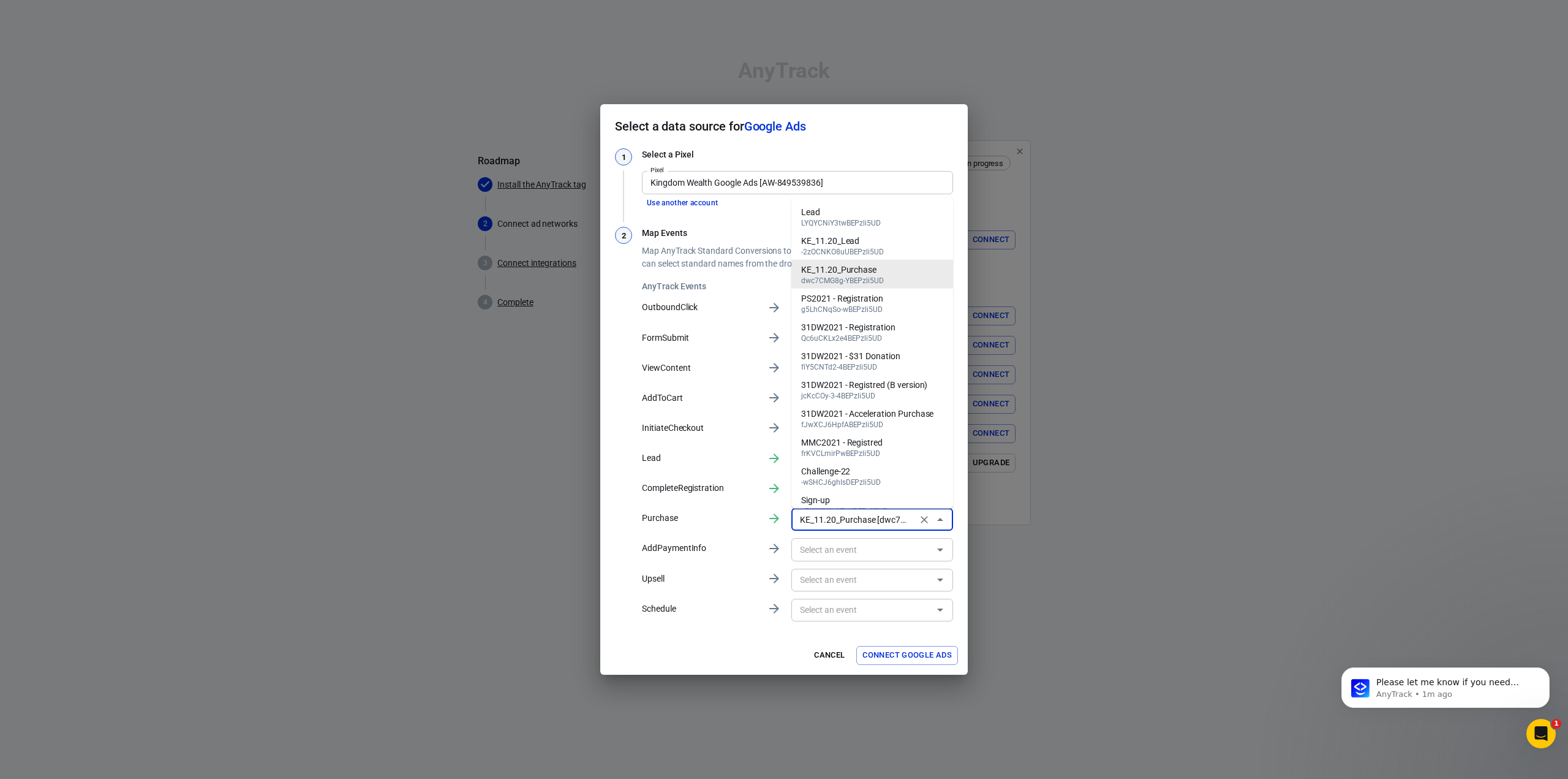
click at [827, 527] on input "KE_11.20_Purchase [dwc7CMG8g-YBEPzli5UD]" at bounding box center [854, 519] width 118 height 16
click at [884, 483] on div "31DWC2025 Purchase" at bounding box center [844, 484] width 85 height 13
type input "31DWC2025 Purchase [ODj6CImSpvkZEPzli5UD]"
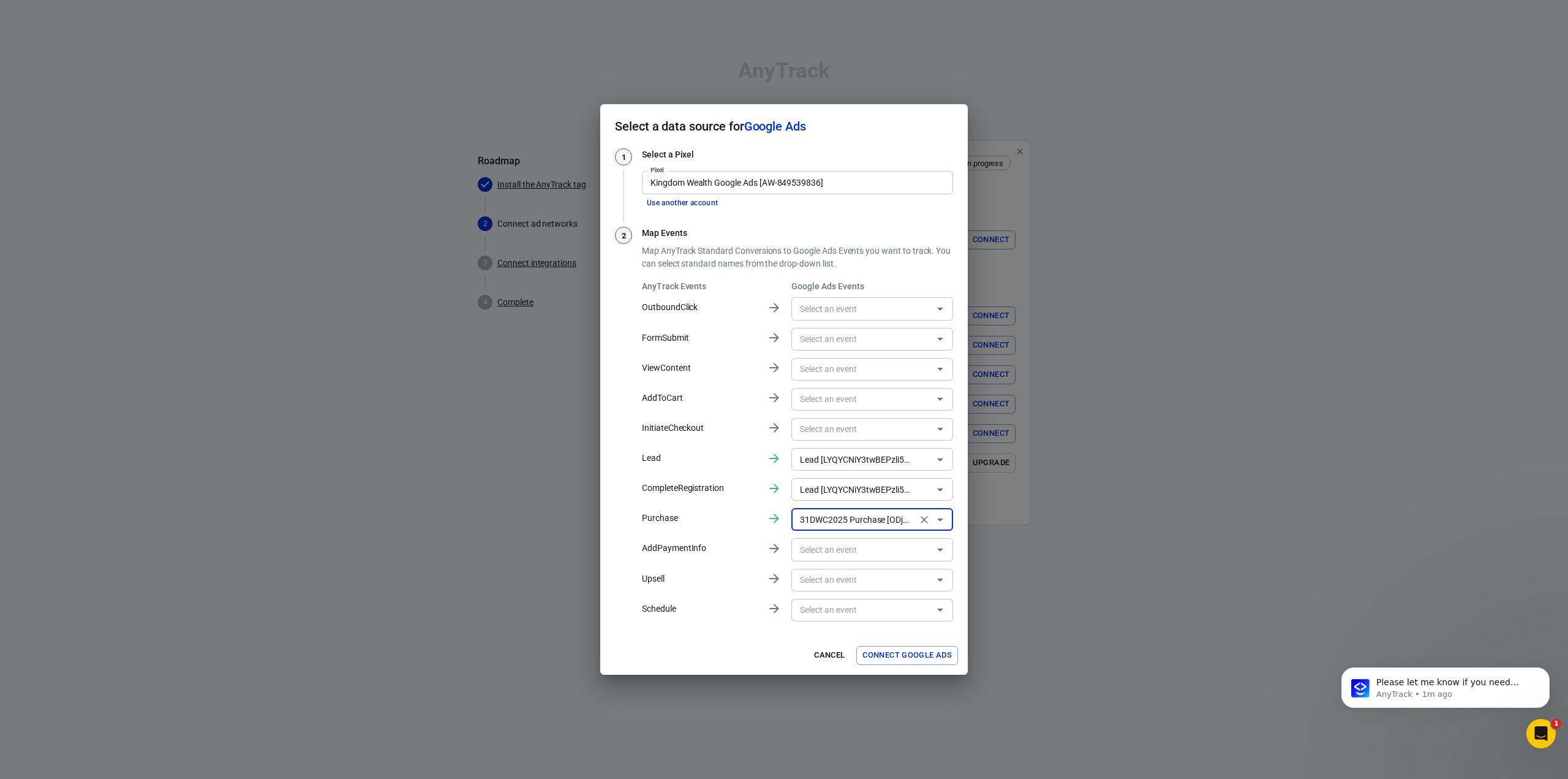
click at [879, 620] on div "​" at bounding box center [872, 610] width 162 height 22
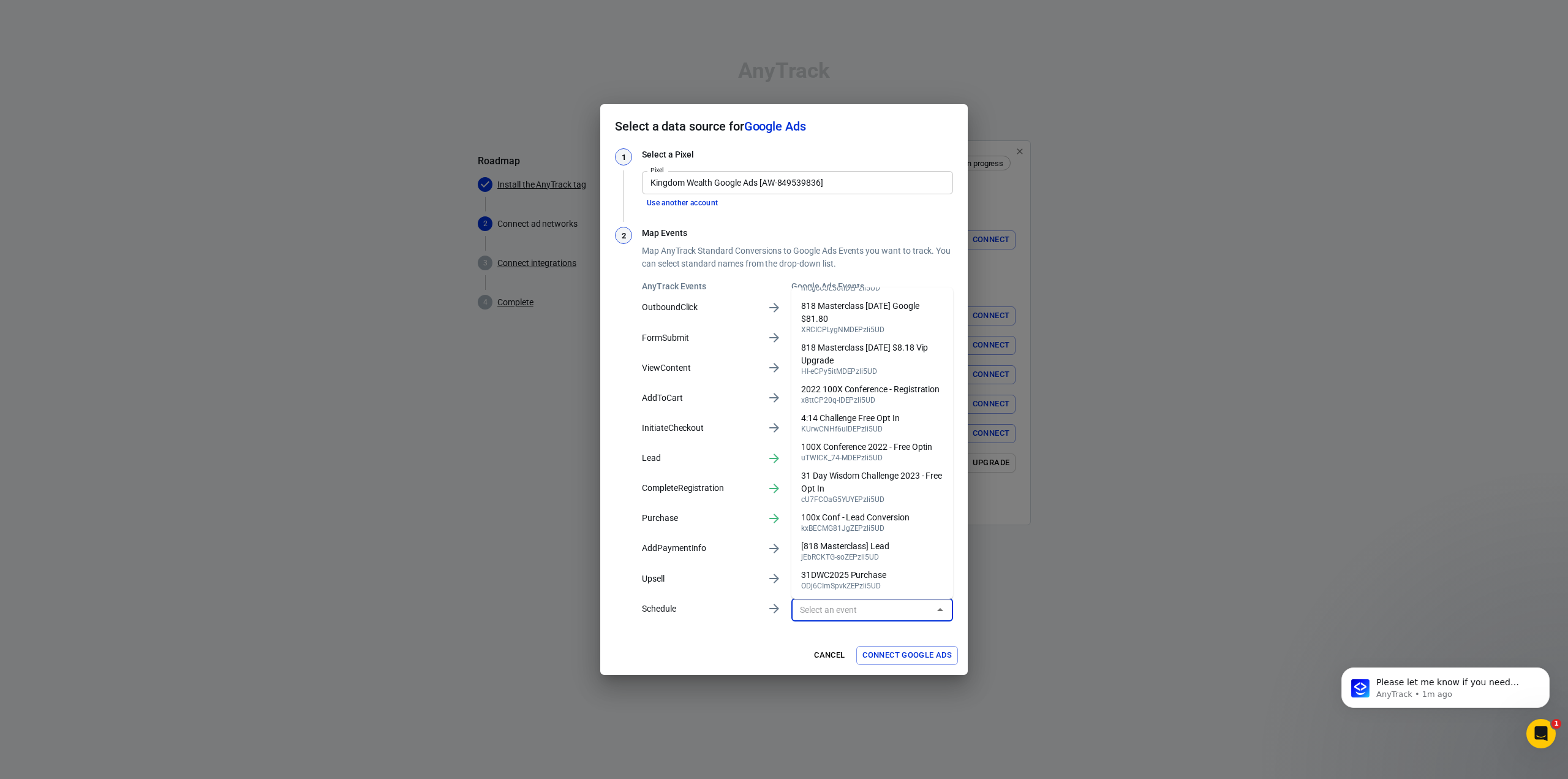
click at [920, 640] on div "Cancel Connect Google Ads" at bounding box center [784, 655] width 368 height 39
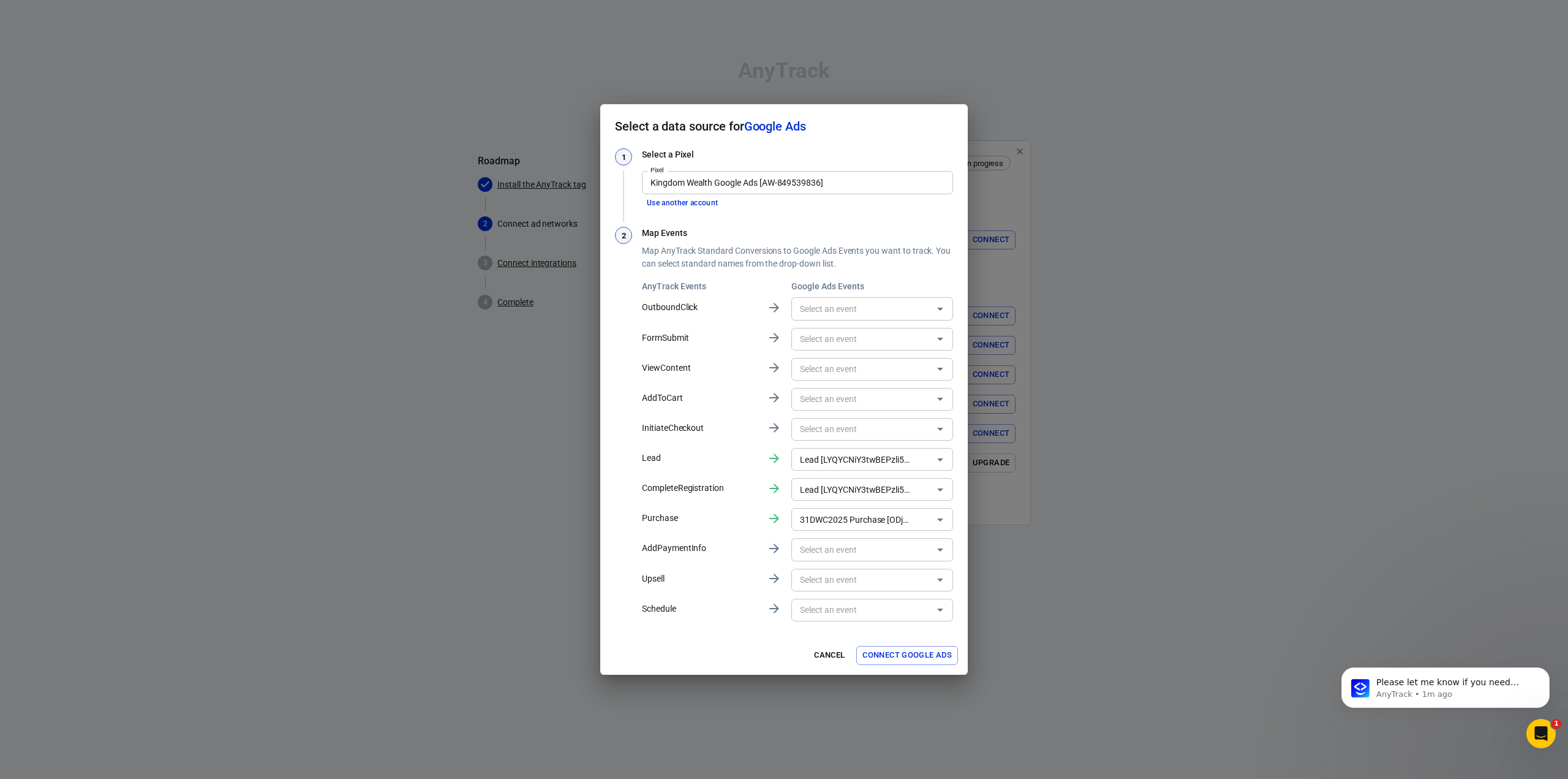
click at [918, 653] on button "Connect Google Ads" at bounding box center [907, 655] width 102 height 19
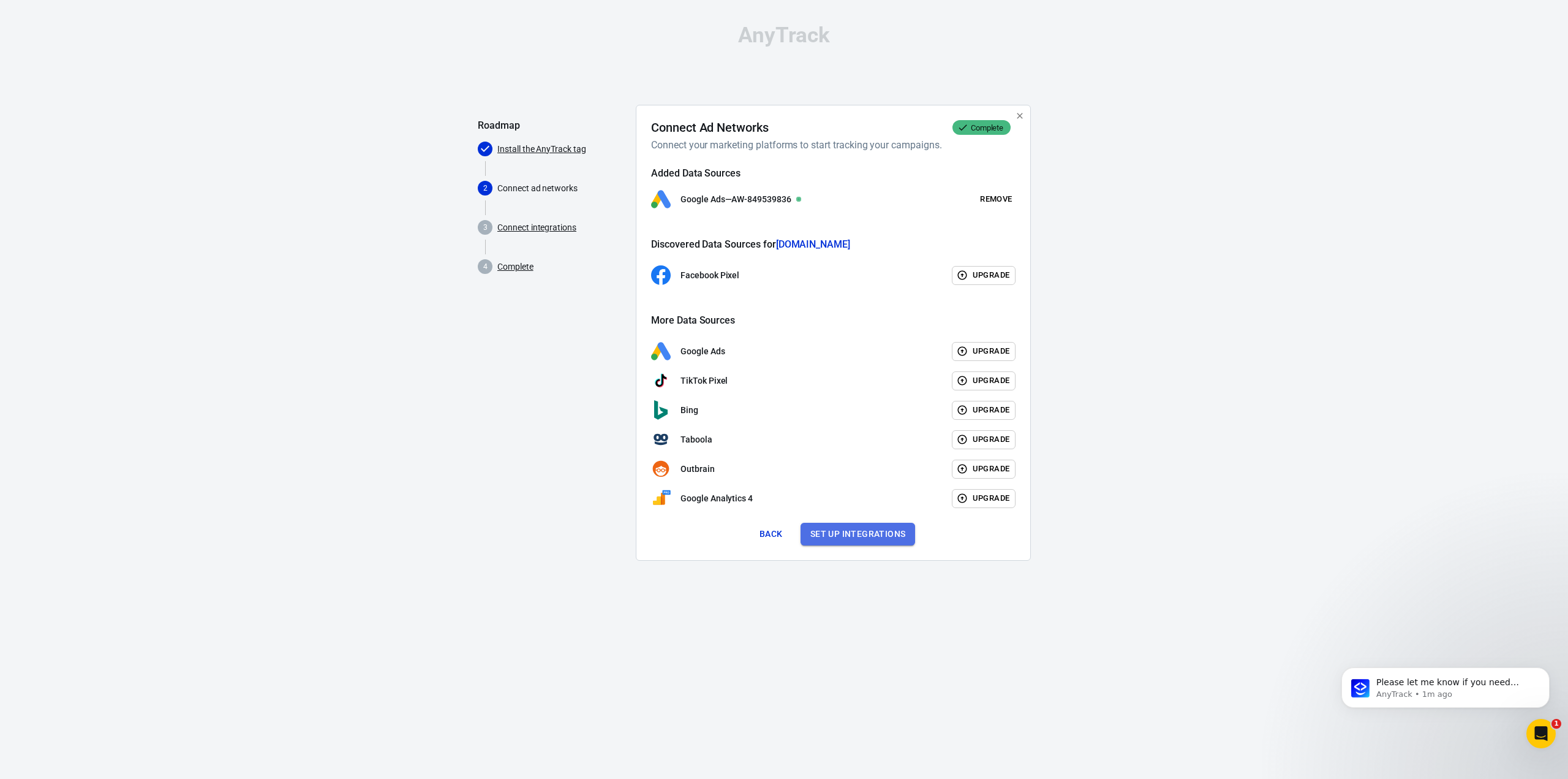
click at [852, 530] on button "Set up integrations" at bounding box center [858, 534] width 115 height 22
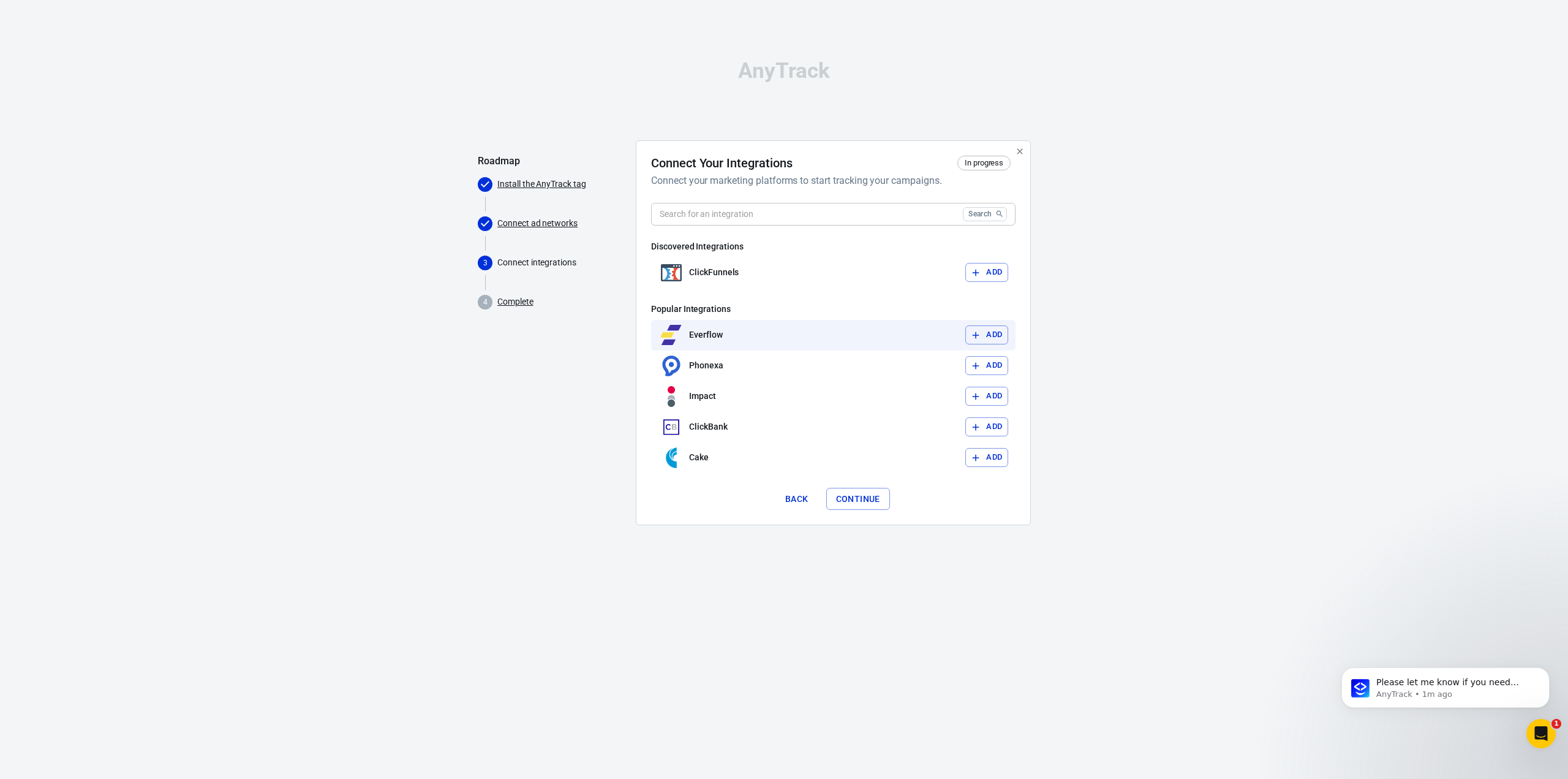
click at [782, 327] on div "Everflow Add" at bounding box center [832, 334] width 364 height 31
click at [986, 275] on button "Add" at bounding box center [987, 273] width 43 height 19
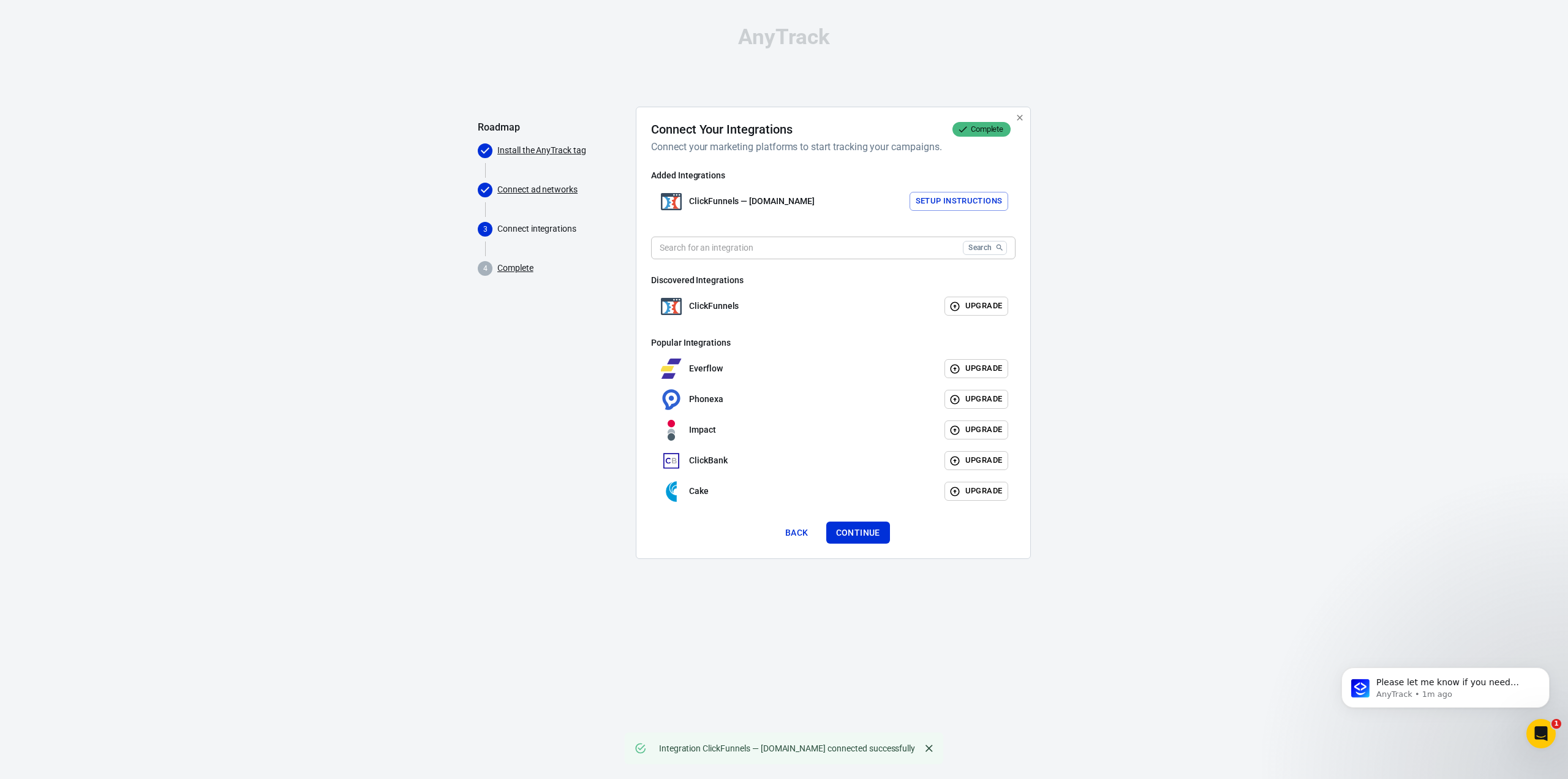
click at [949, 195] on button "Setup Instructions" at bounding box center [959, 201] width 99 height 19
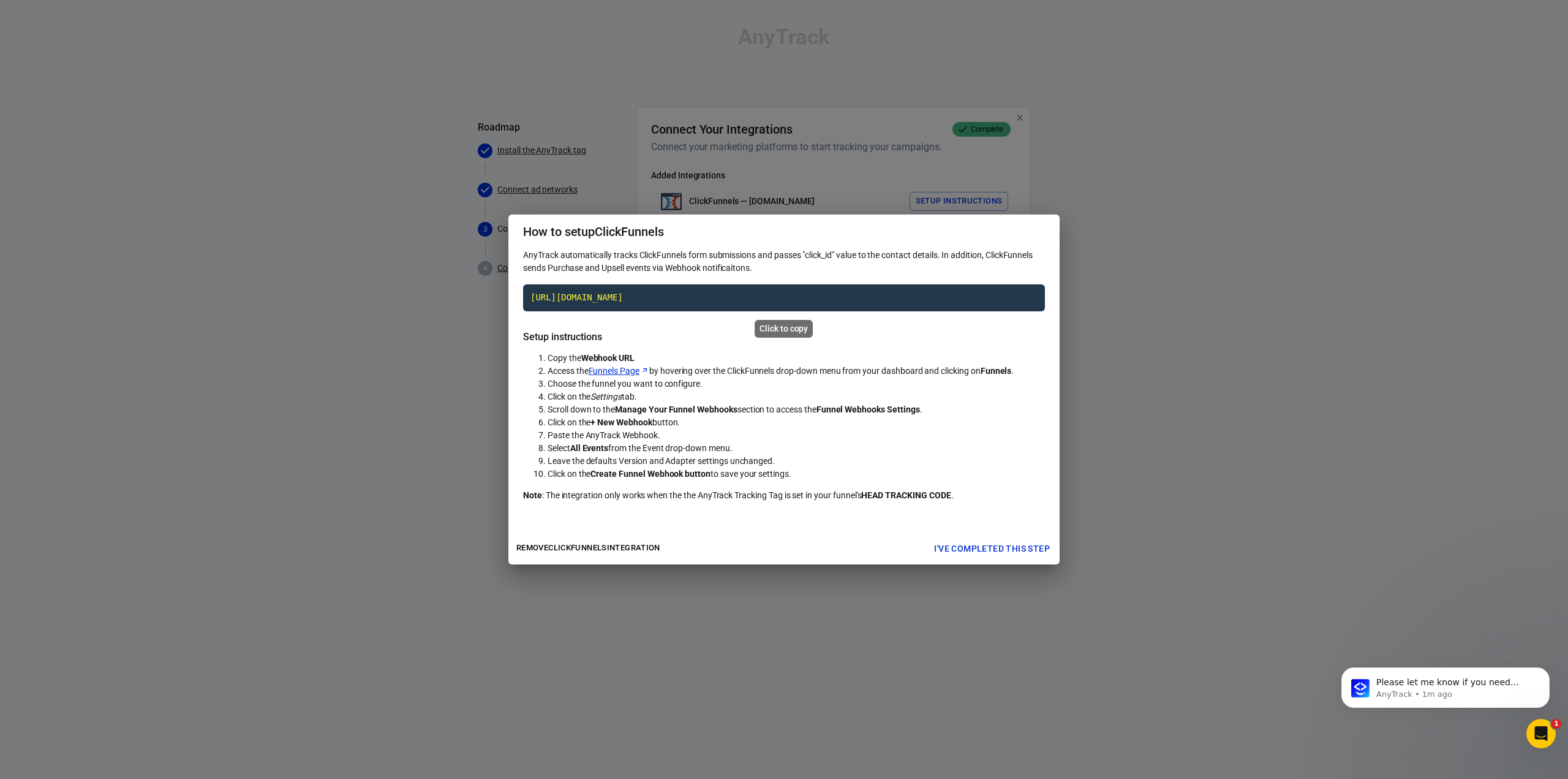
click at [758, 301] on code "https://t1.anytrack.io/MiGXQrpm/collect/clickfunnels-818challengecom" at bounding box center [784, 298] width 522 height 27
click at [1083, 234] on div "How to setup ClickFunnels AnyTrack automatically tracks ClickFunnels form submi…" at bounding box center [784, 390] width 1568 height 779
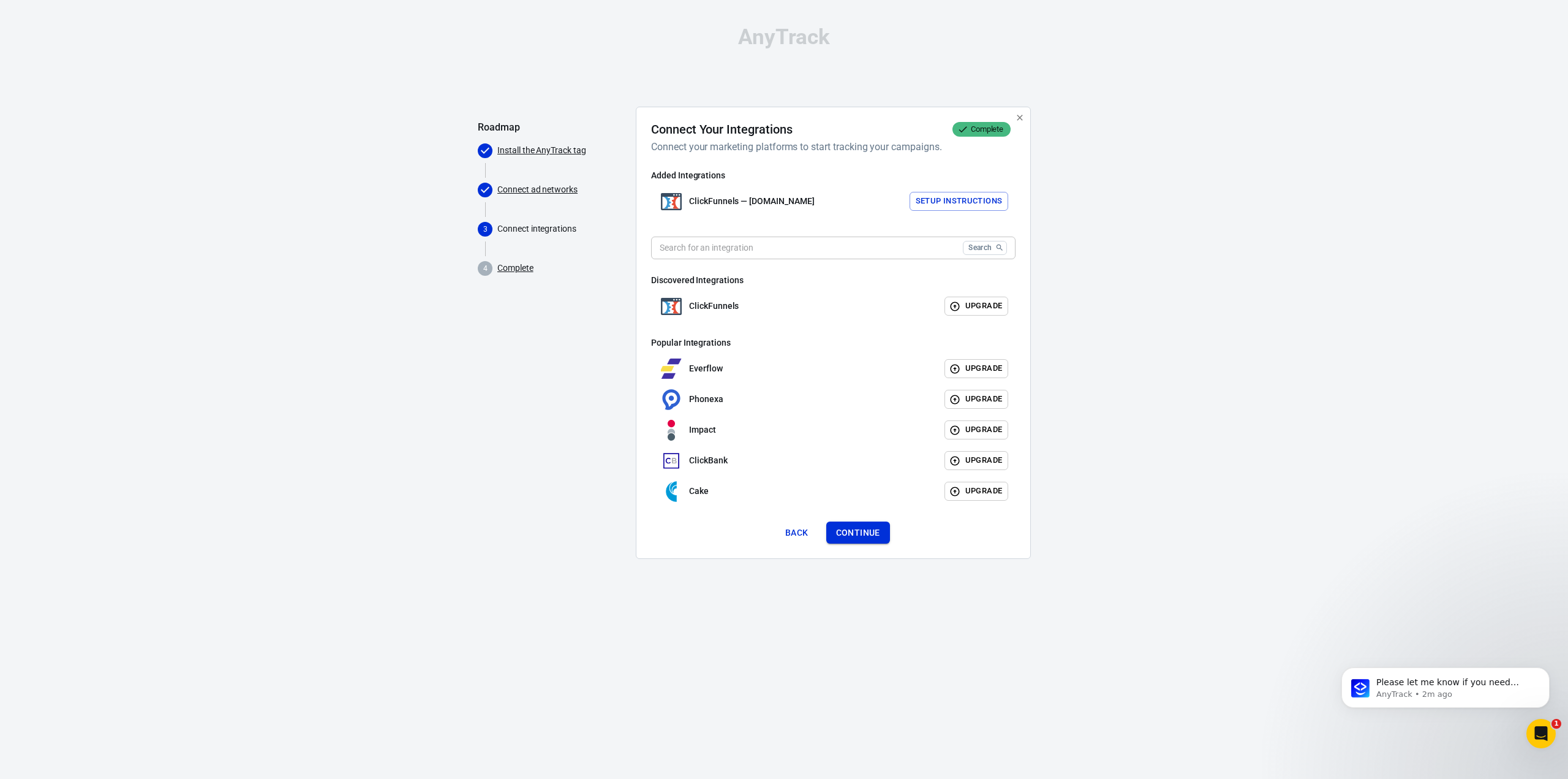
click at [866, 535] on button "Continue" at bounding box center [858, 532] width 64 height 22
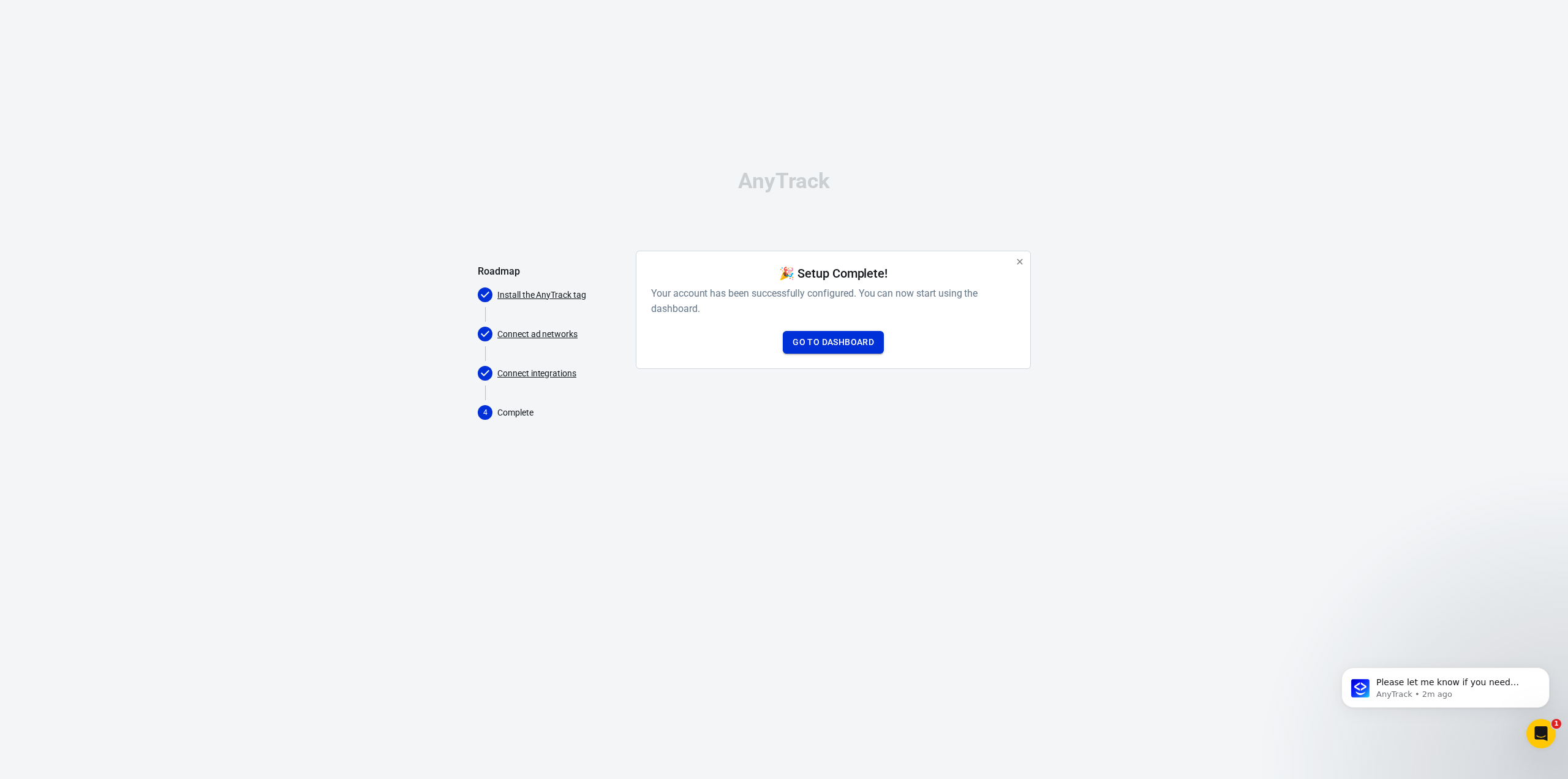
click at [861, 343] on link "Go to Dashboard" at bounding box center [833, 342] width 101 height 22
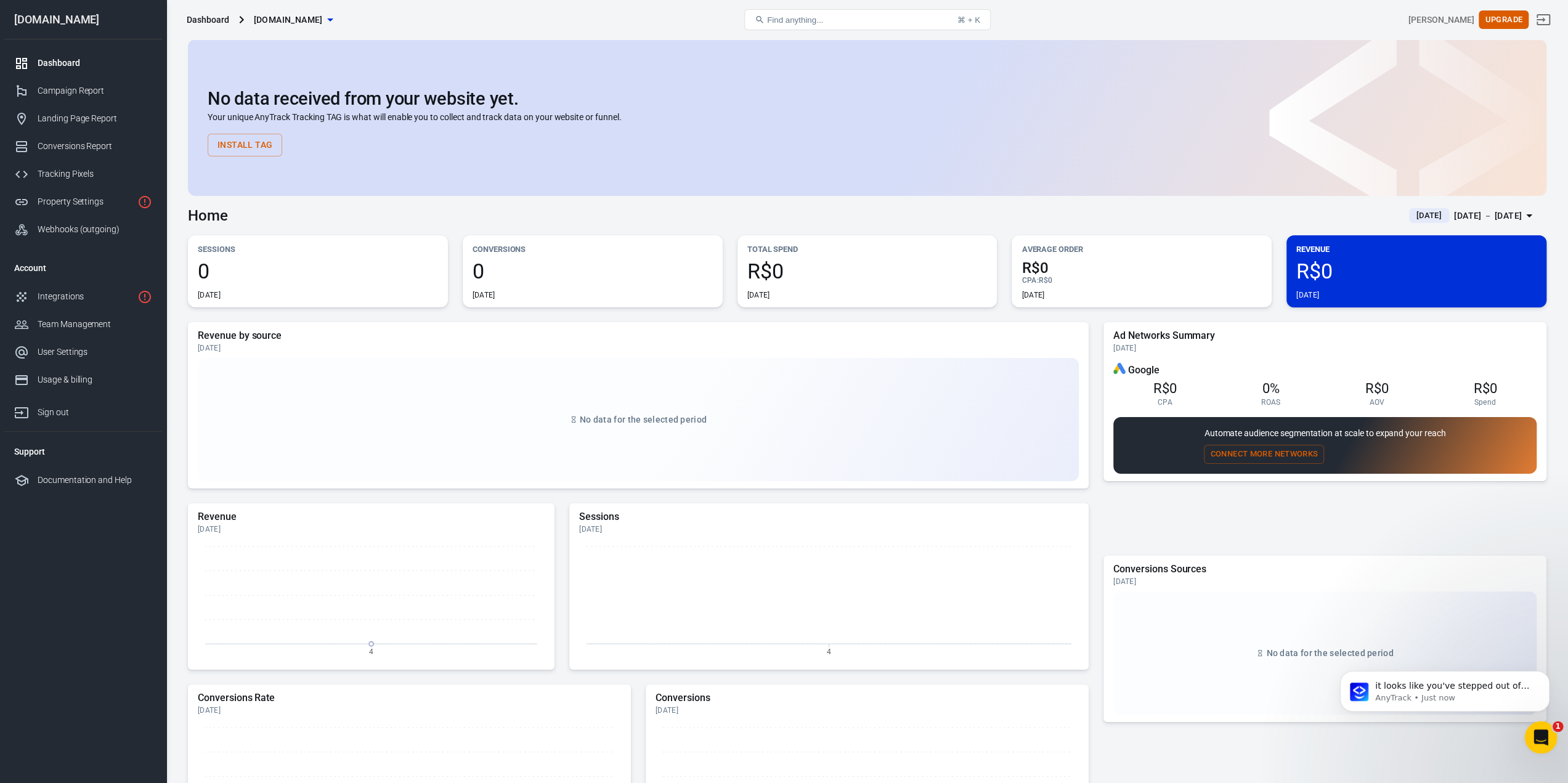
click at [1536, 746] on div "Open Intercom Messenger" at bounding box center [1539, 735] width 40 height 40
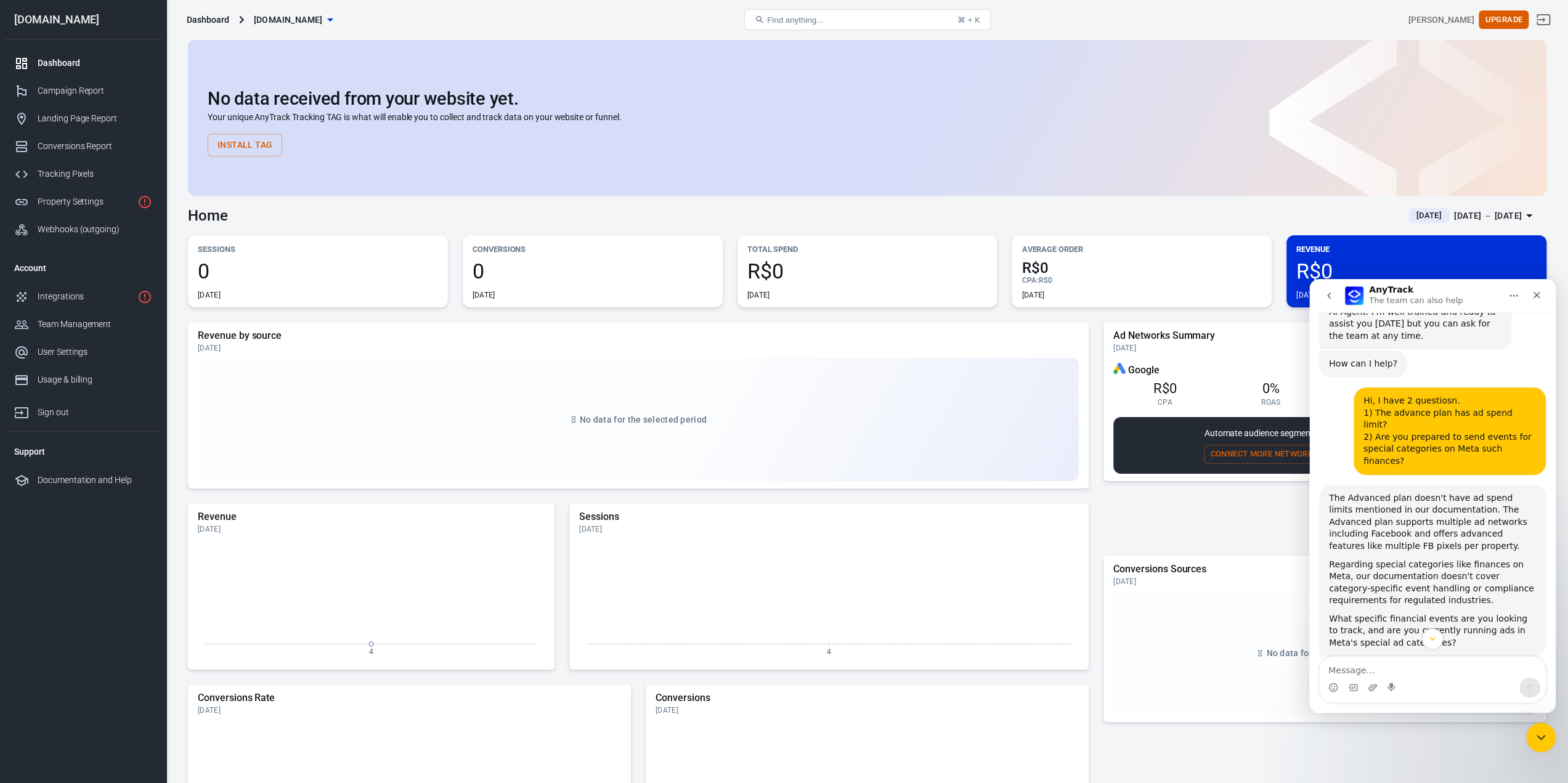
scroll to position [18, 0]
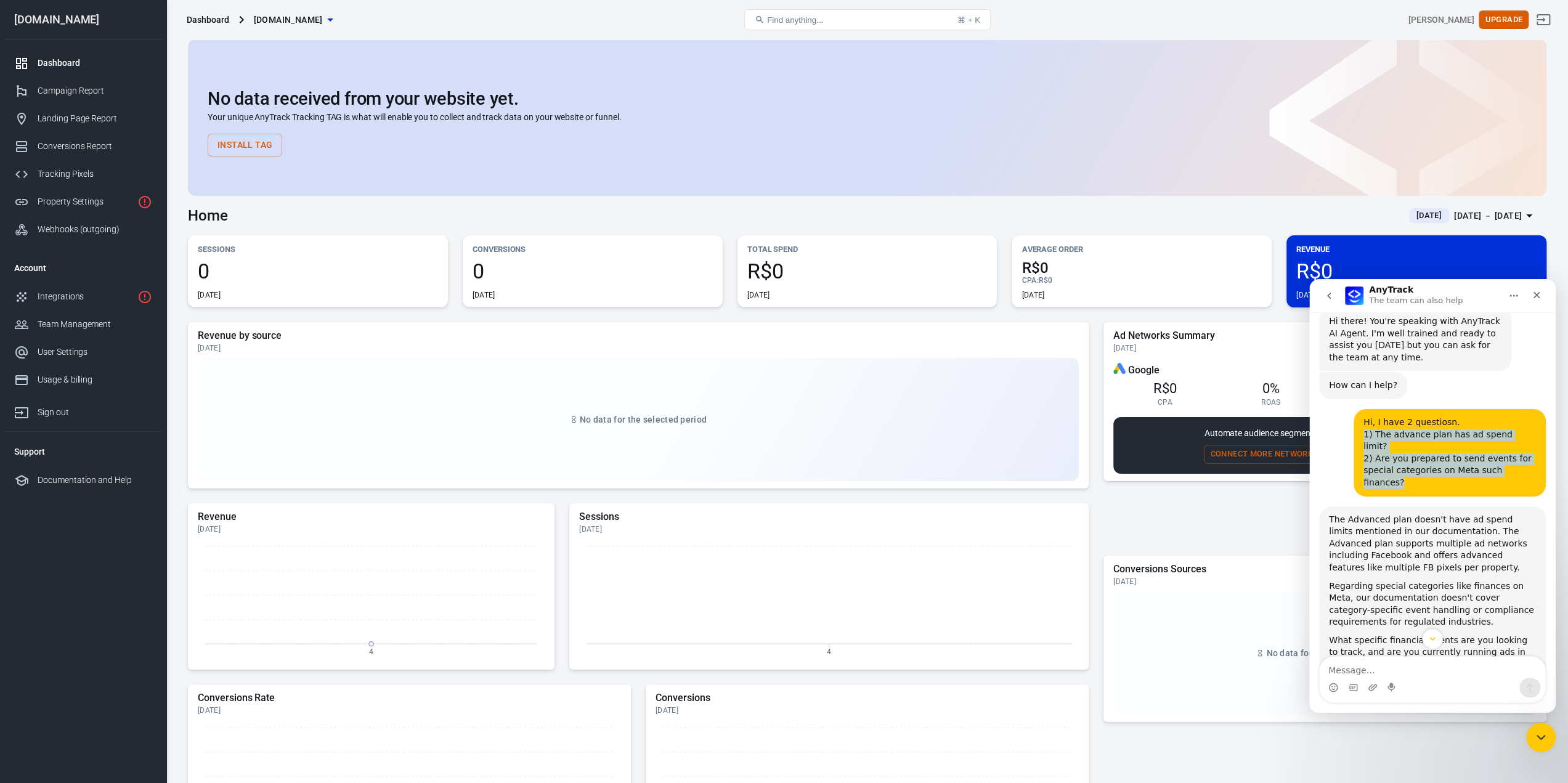
drag, startPoint x: 1358, startPoint y: 433, endPoint x: 1522, endPoint y: 460, distance: 166.2
click at [1522, 460] on div "Hi, I have 2 questiosn. 1) The advance plan has ad spend limit? 2) Are you prep…" at bounding box center [1449, 452] width 172 height 73
copy div "1) The advance plan has ad spend limit? 2) Are you prepared to send events for …"
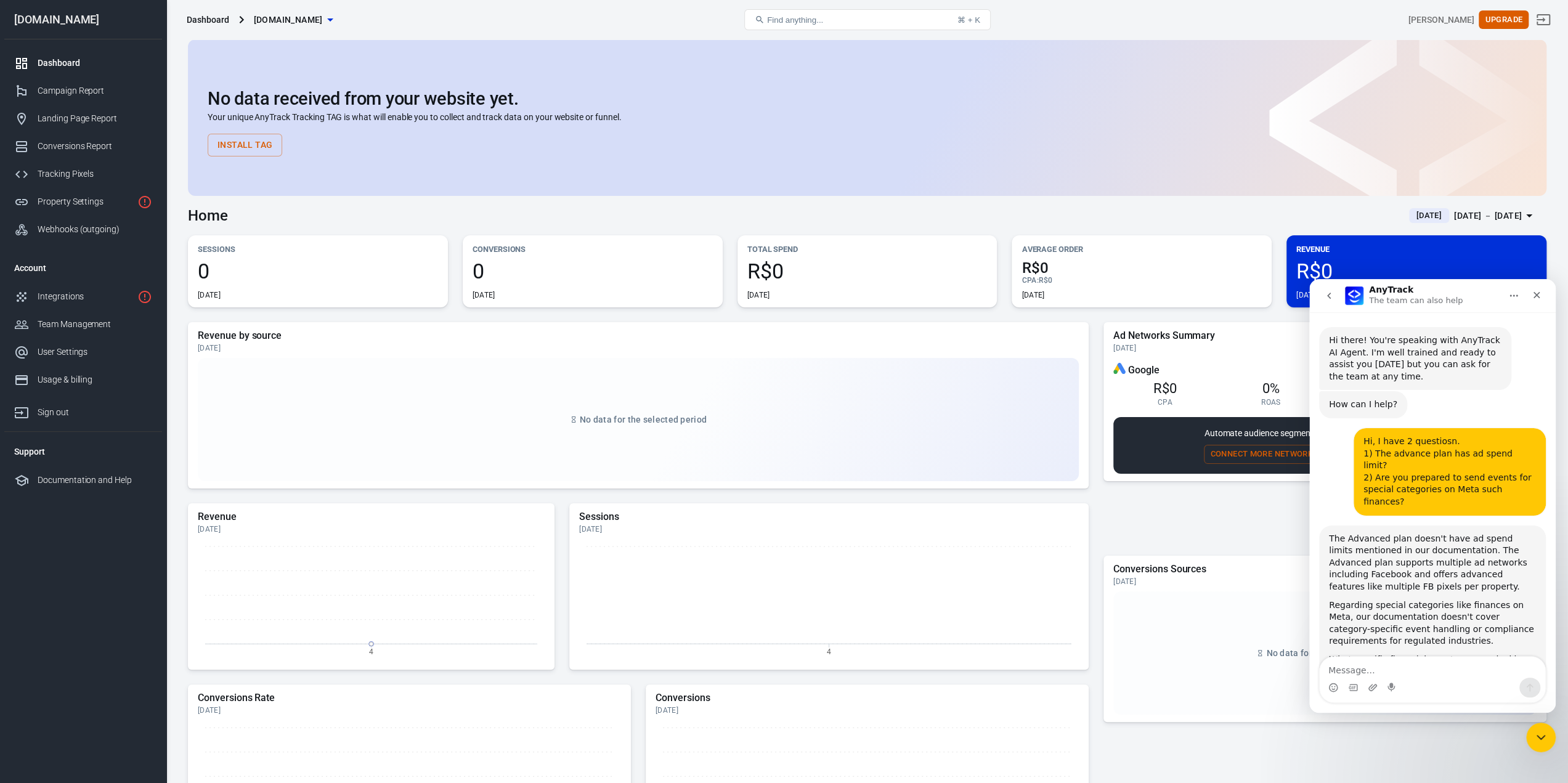
scroll to position [182, 0]
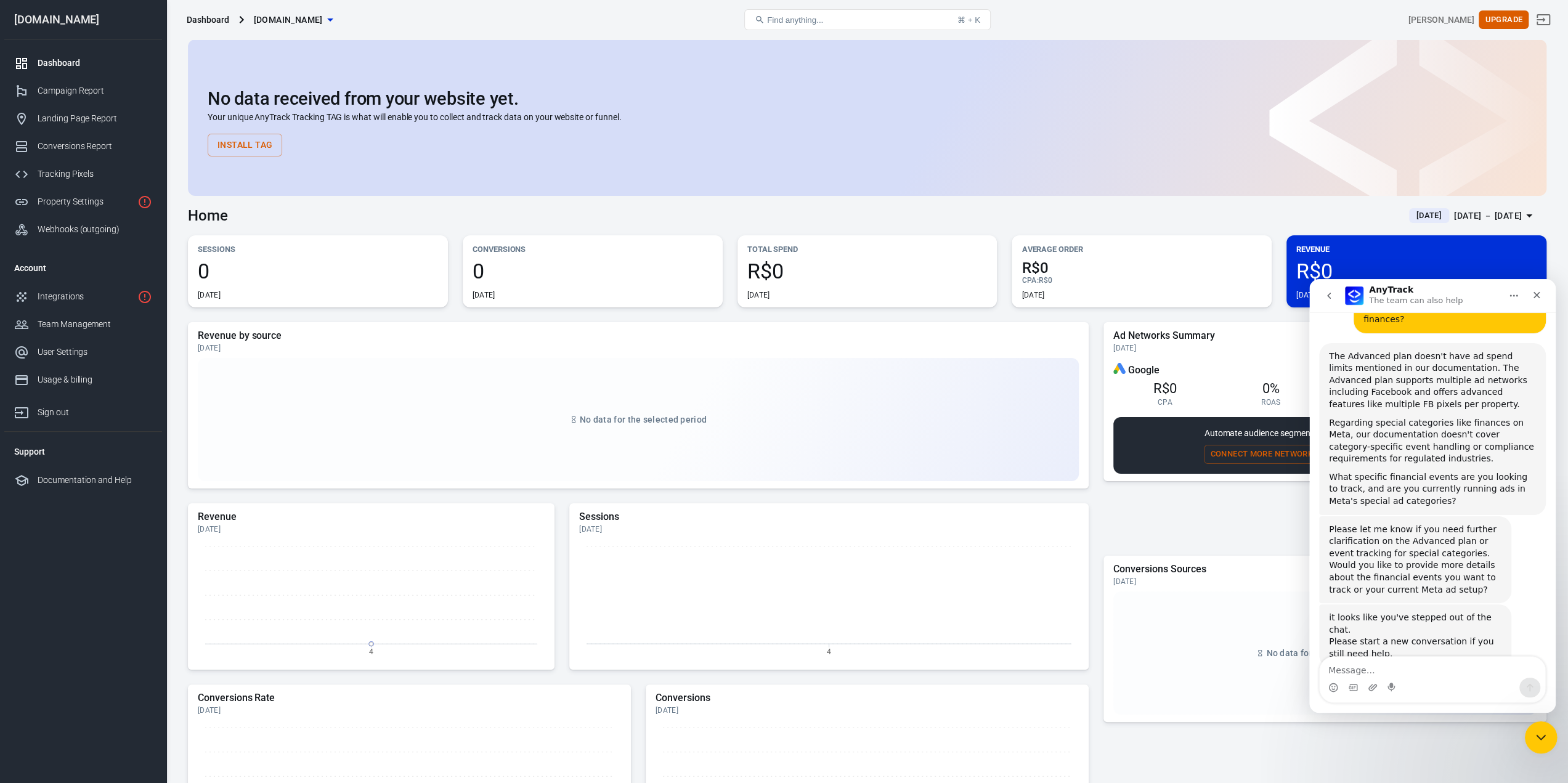
click at [1531, 734] on icon "Close Intercom Messenger" at bounding box center [1539, 735] width 15 height 15
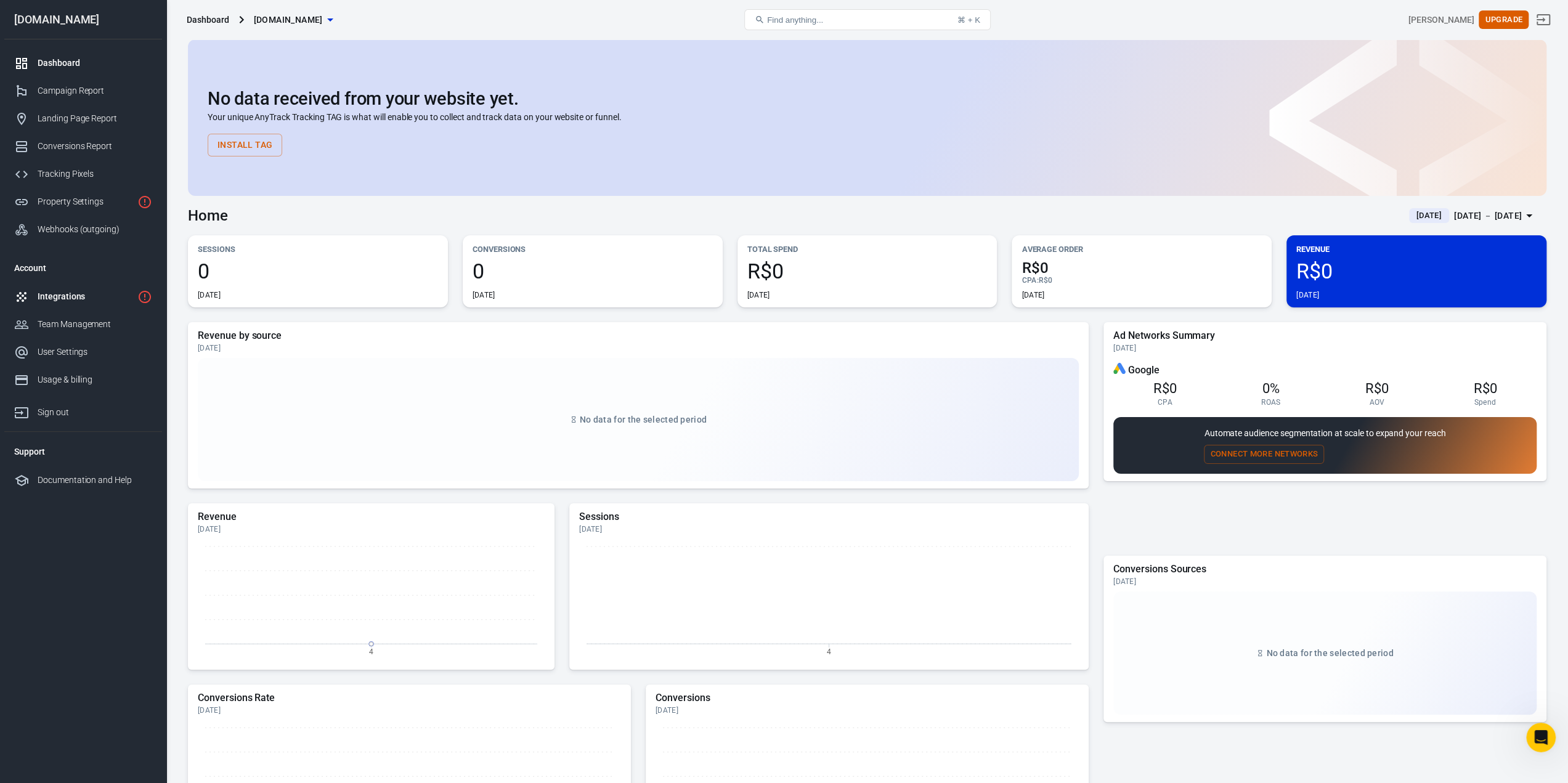
click at [81, 290] on div "Integrations" at bounding box center [85, 296] width 95 height 13
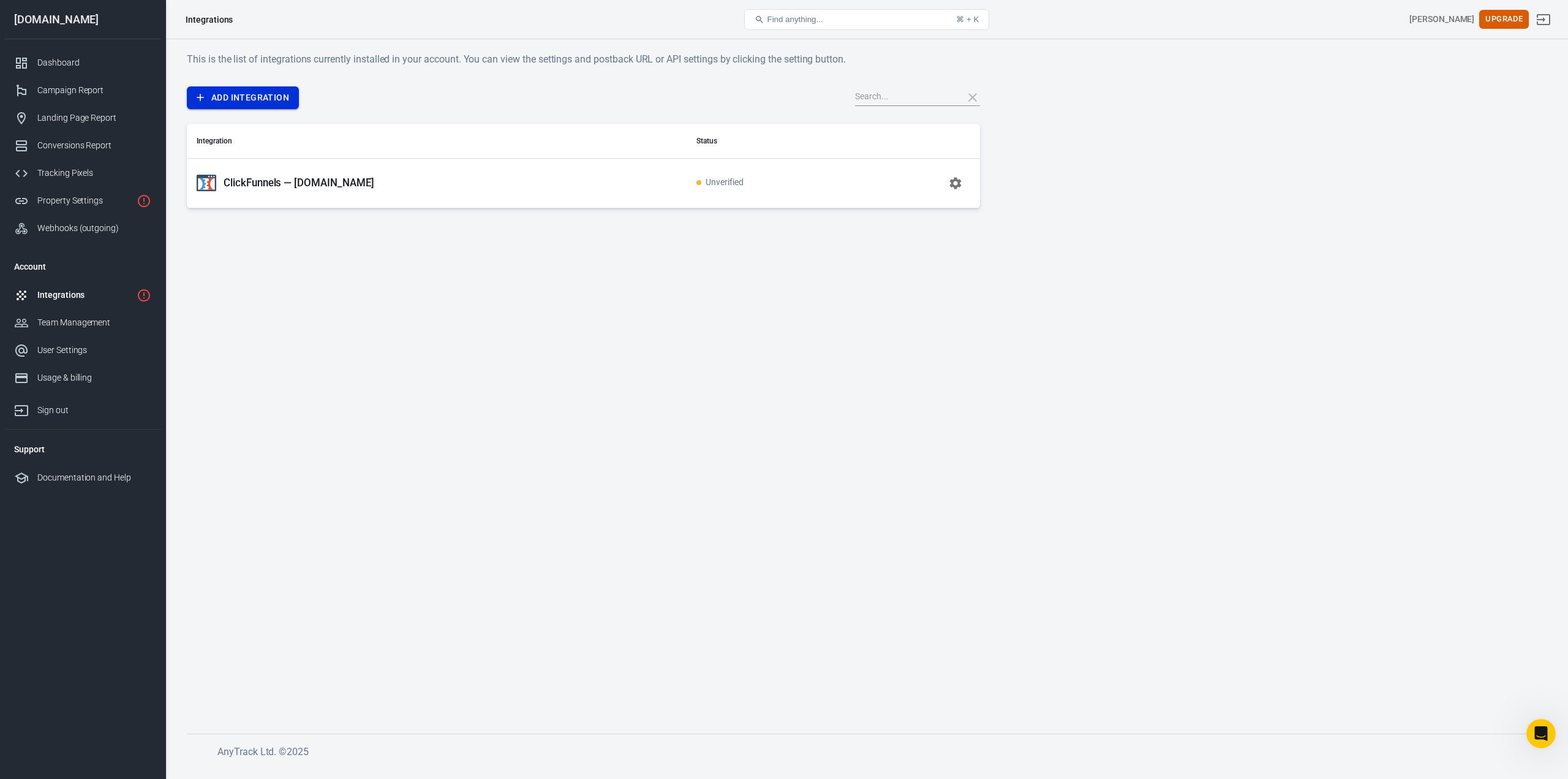
click at [234, 102] on link "Add Integration" at bounding box center [243, 98] width 112 height 22
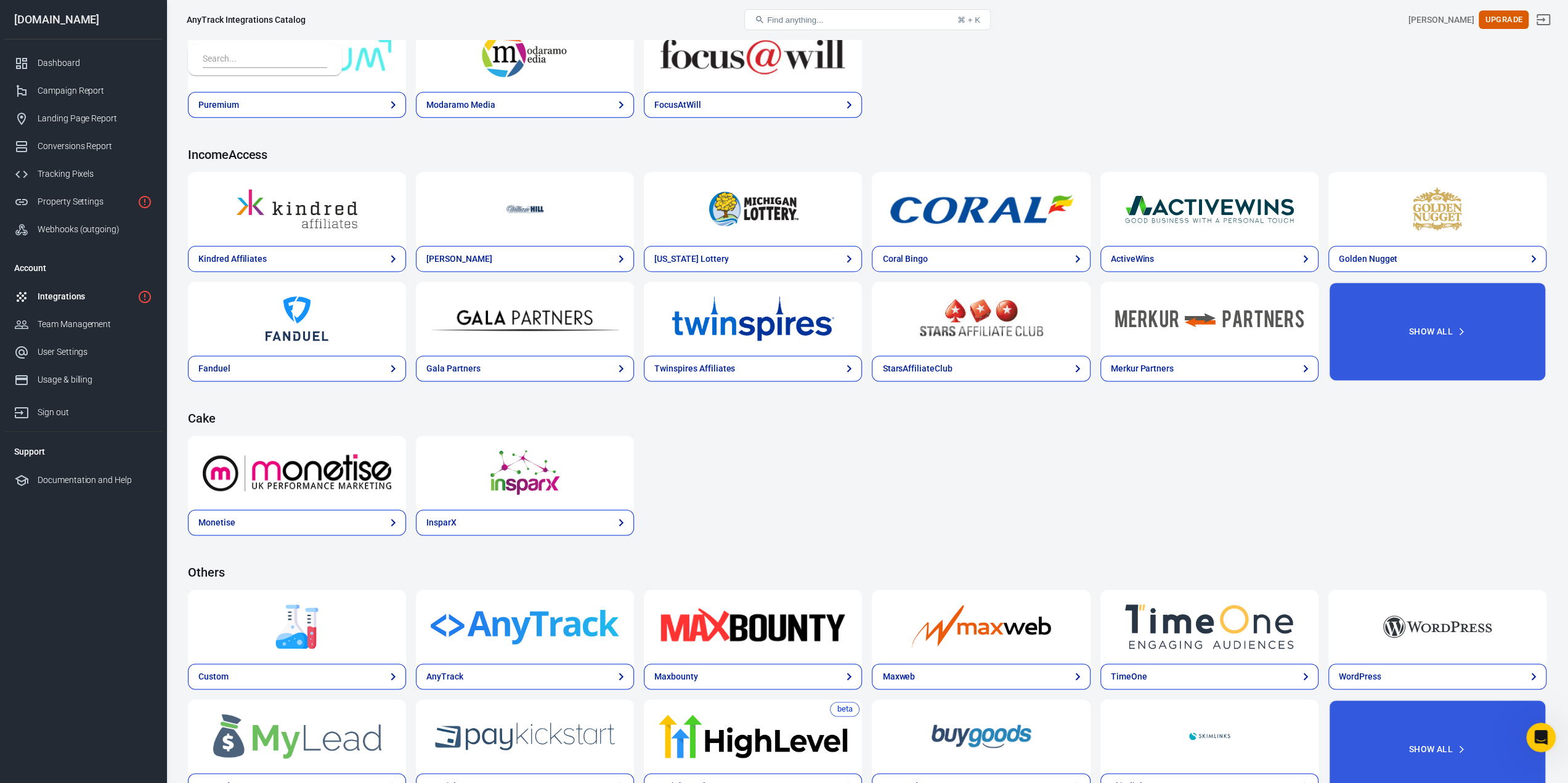
scroll to position [1565, 0]
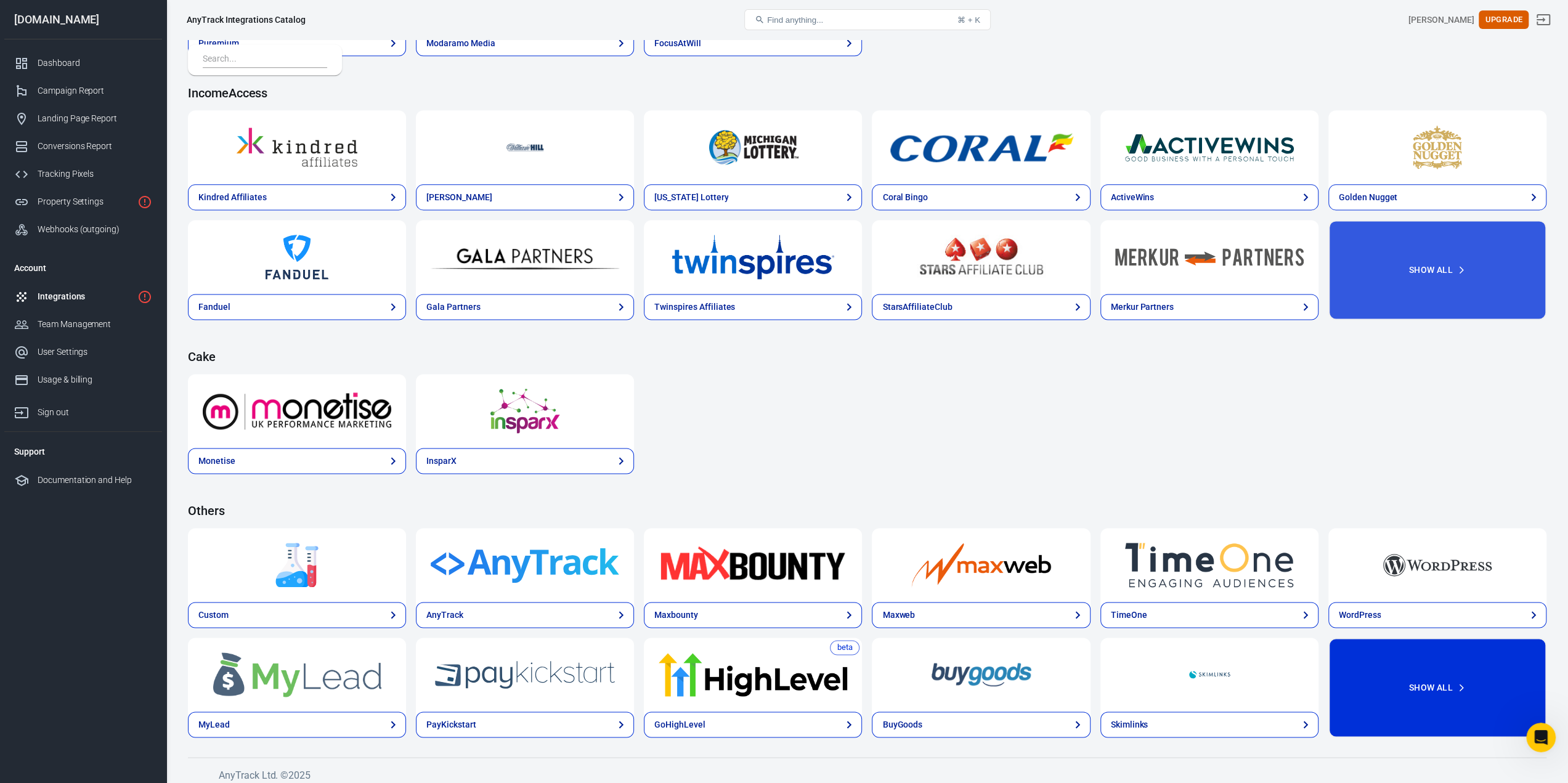
click at [1438, 676] on button "Show All" at bounding box center [1437, 686] width 218 height 100
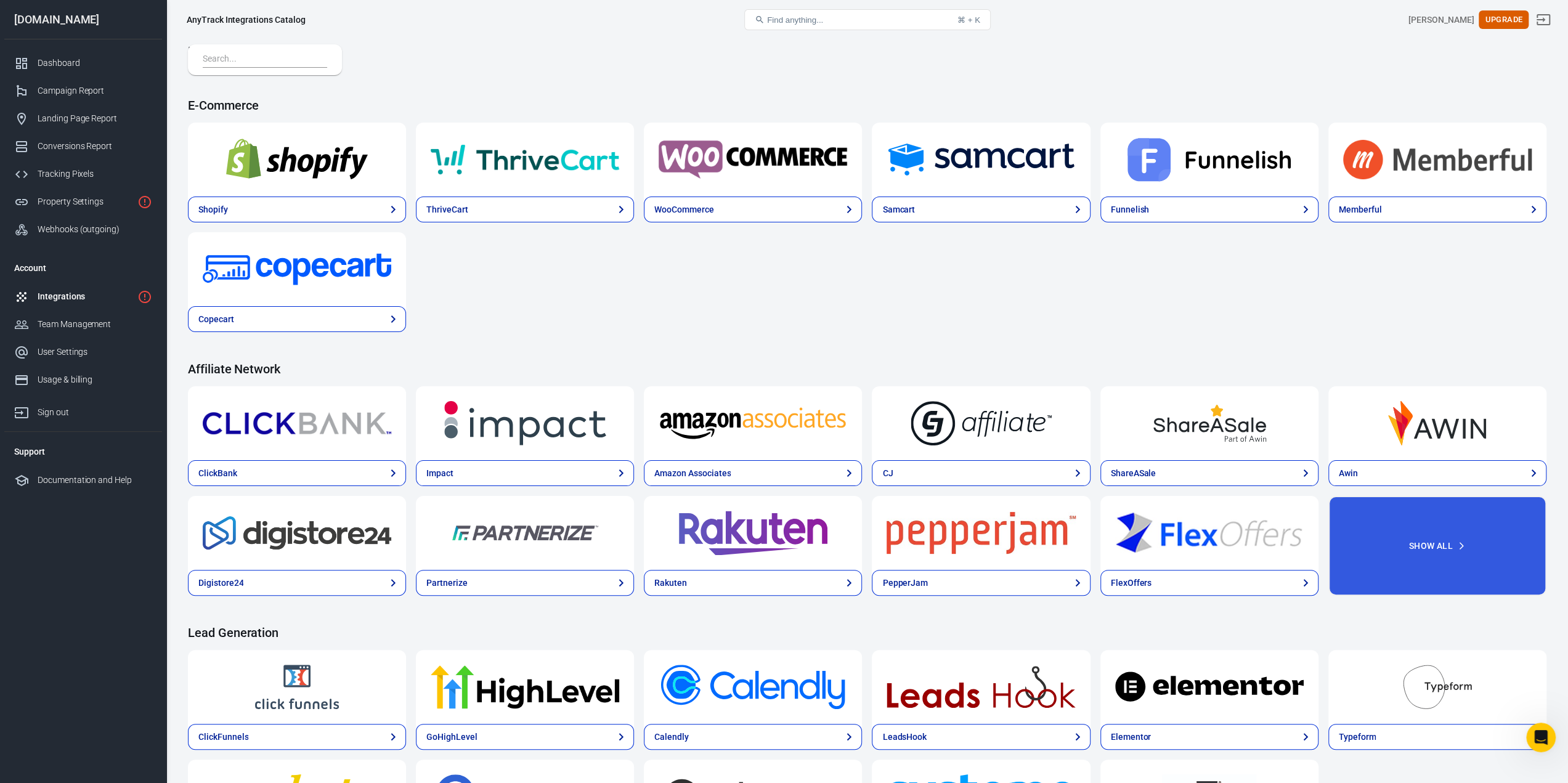
scroll to position [0, 0]
